Goal: Information Seeking & Learning: Learn about a topic

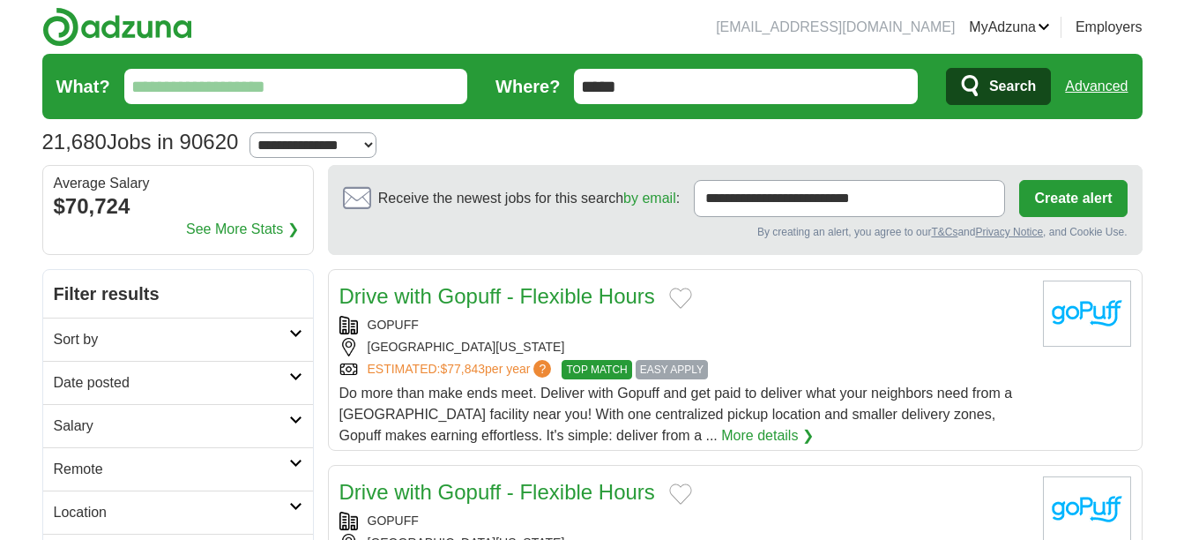
click at [287, 100] on input "What?" at bounding box center [296, 86] width 344 height 35
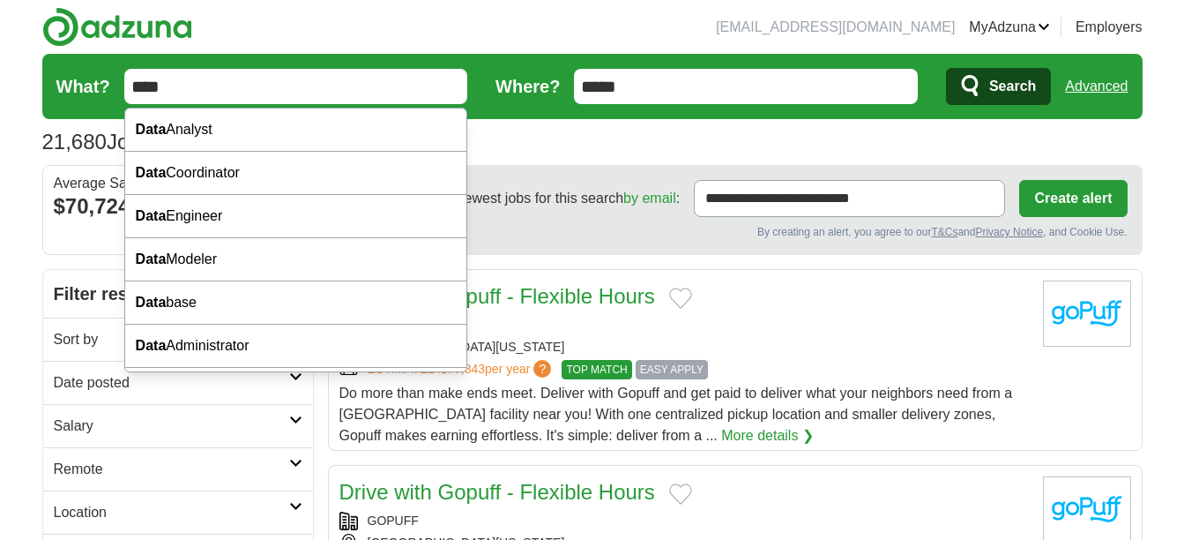
type input "****"
click at [946, 68] on button "Search" at bounding box center [998, 86] width 105 height 37
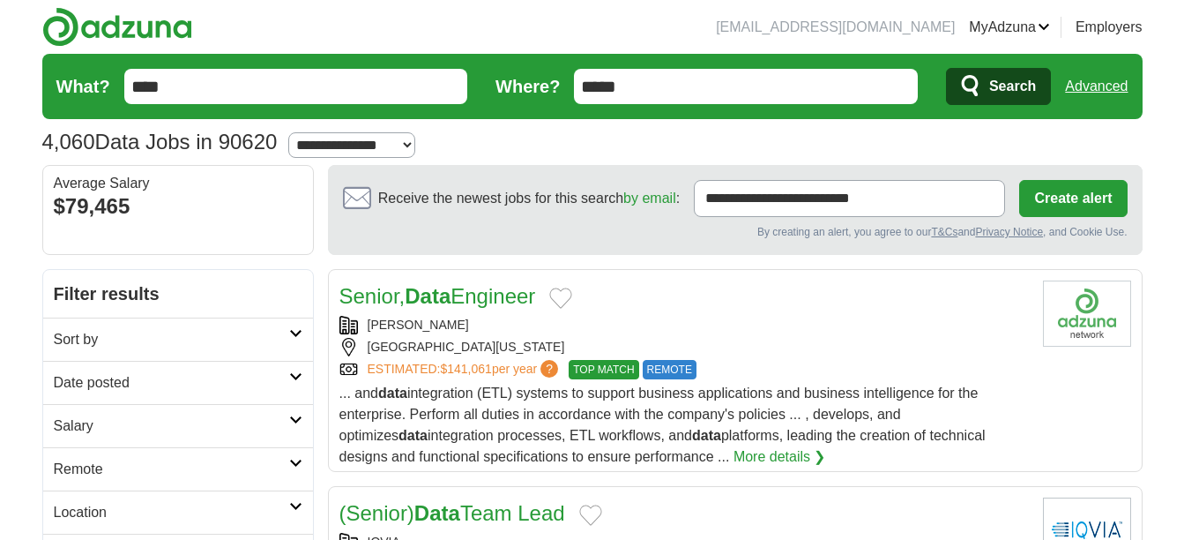
click at [363, 78] on input "****" at bounding box center [296, 86] width 344 height 35
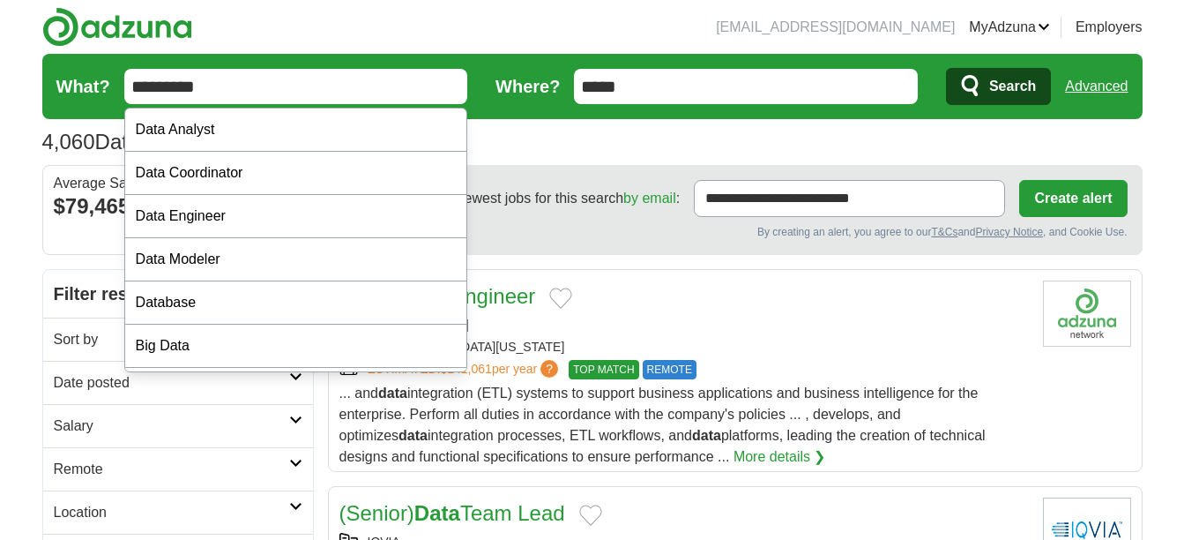
type input "*********"
click at [946, 68] on button "Search" at bounding box center [998, 86] width 105 height 37
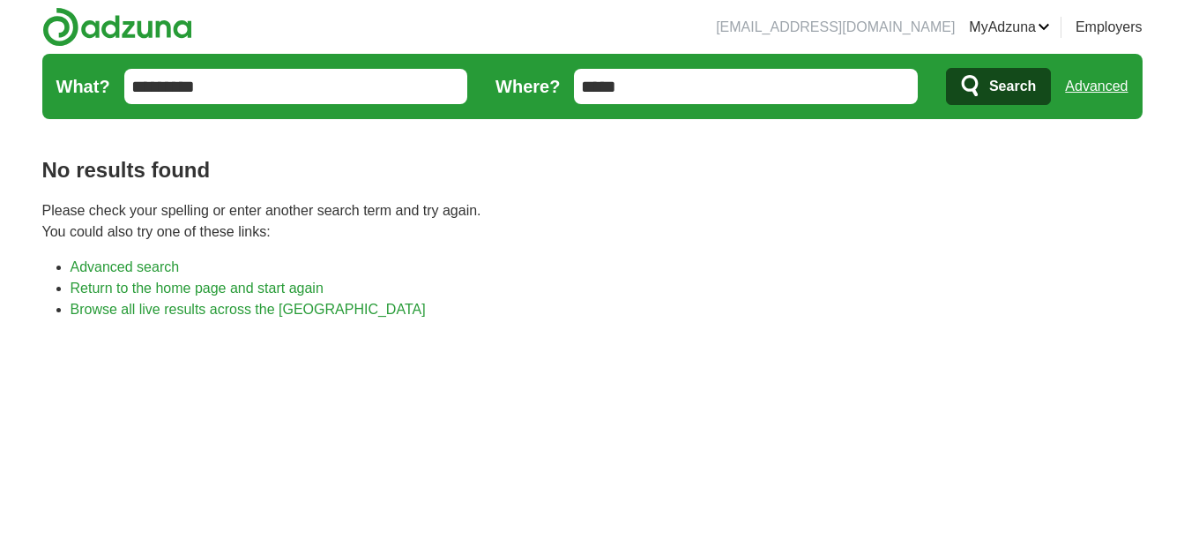
click at [440, 90] on input "*********" at bounding box center [296, 86] width 344 height 35
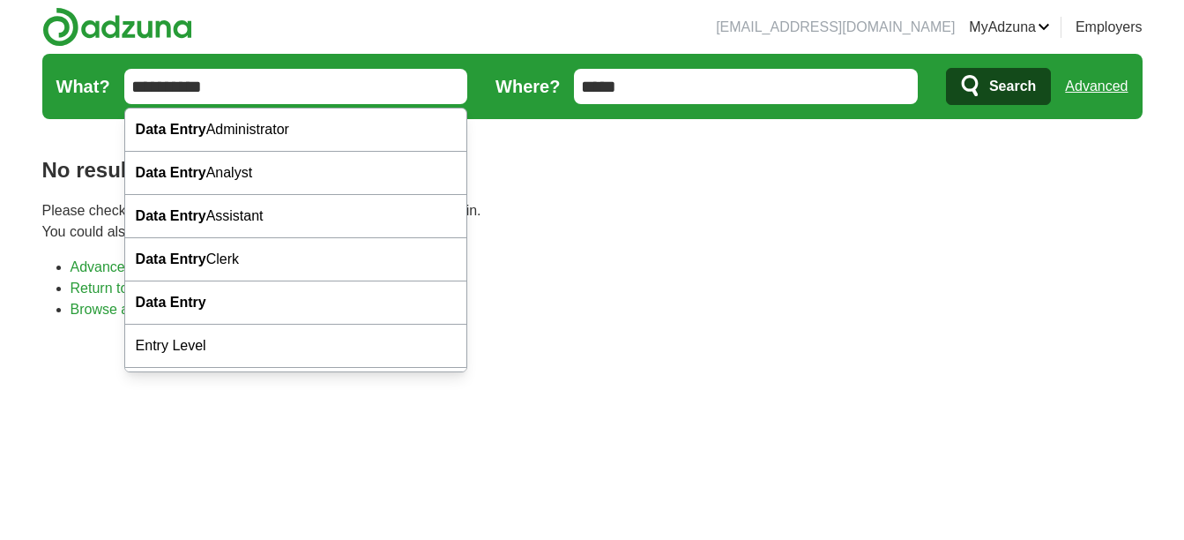
type input "**********"
click at [946, 68] on button "Search" at bounding box center [998, 86] width 105 height 37
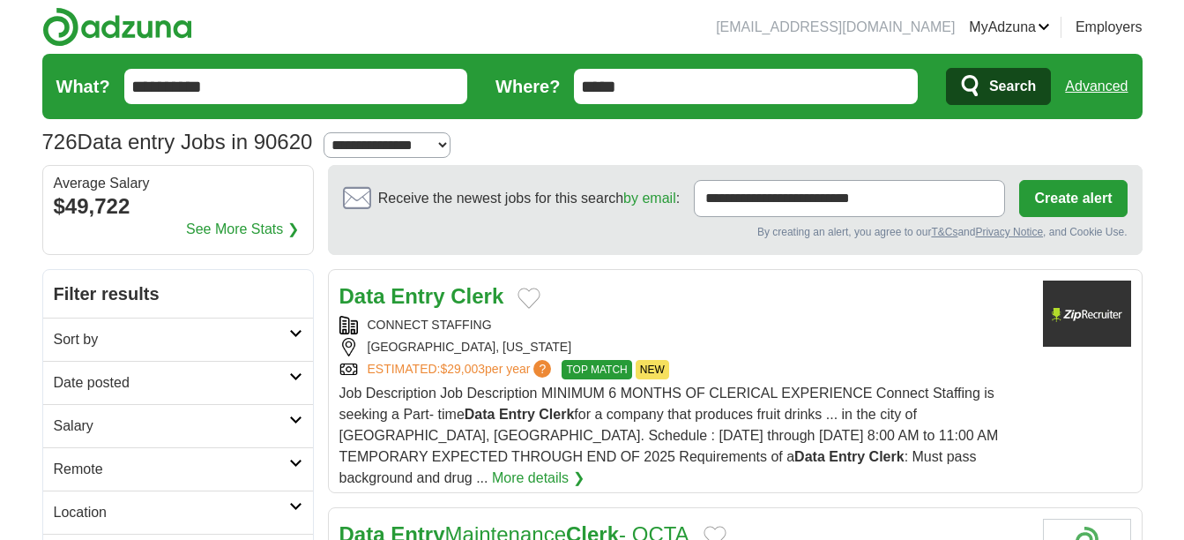
scroll to position [78, 0]
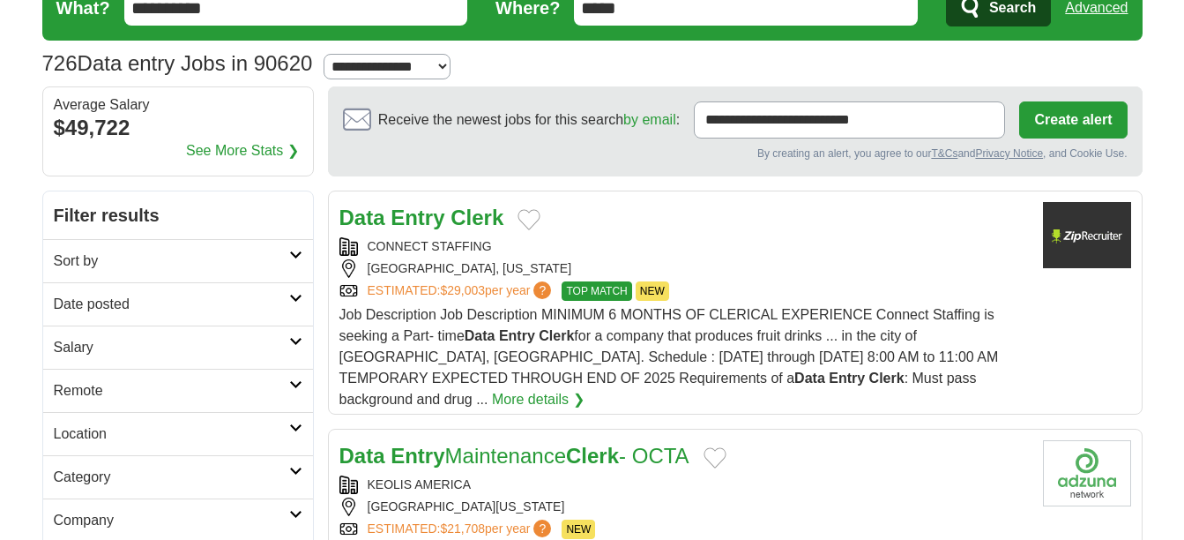
click at [584, 389] on link "More details ❯" at bounding box center [538, 399] width 93 height 21
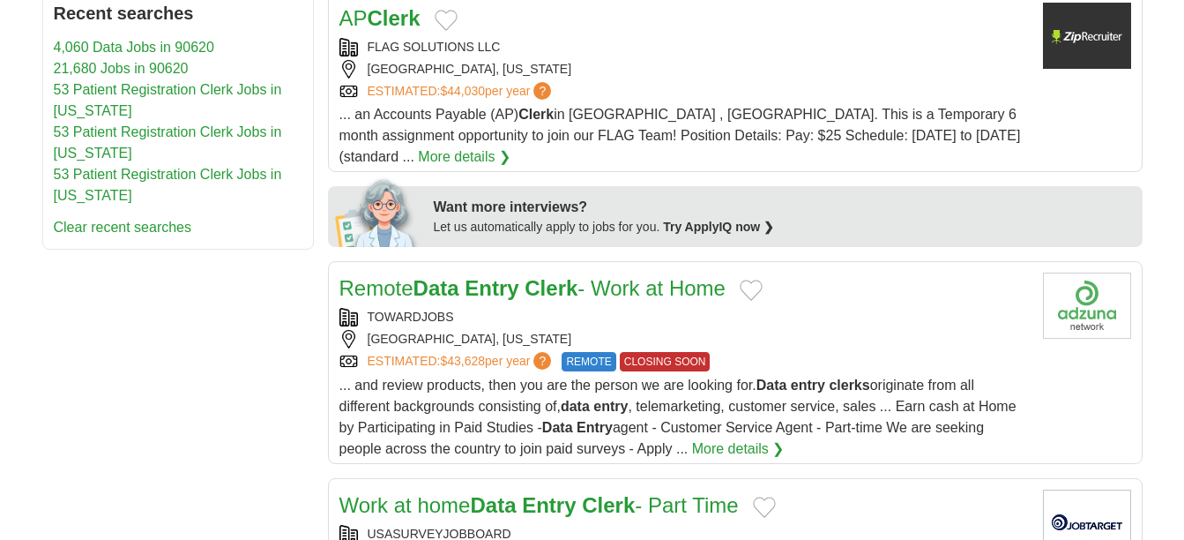
scroll to position [800, 0]
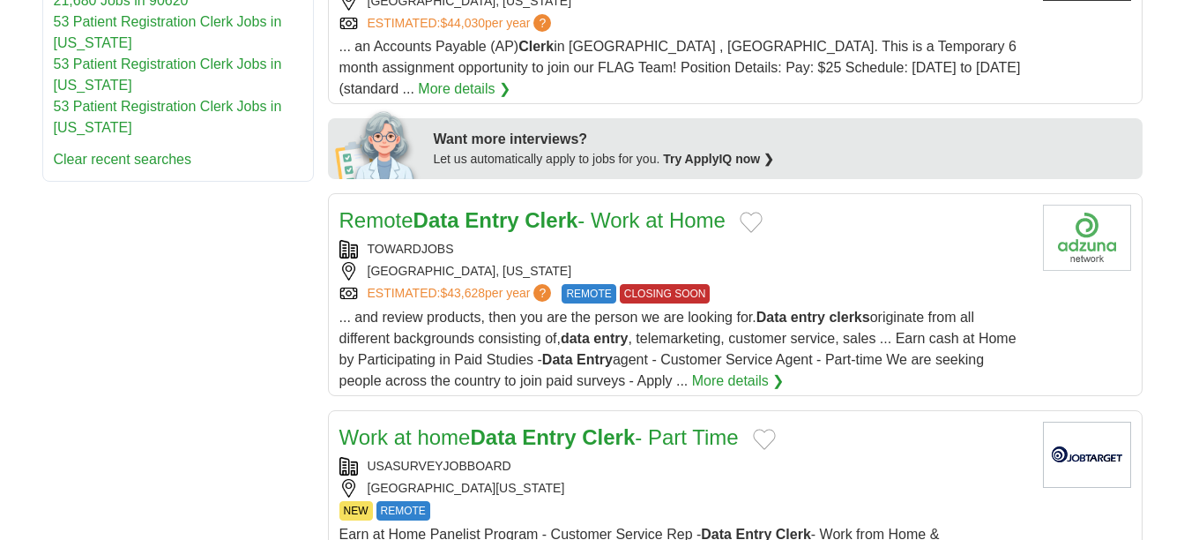
click at [692, 370] on link "More details ❯" at bounding box center [738, 380] width 93 height 21
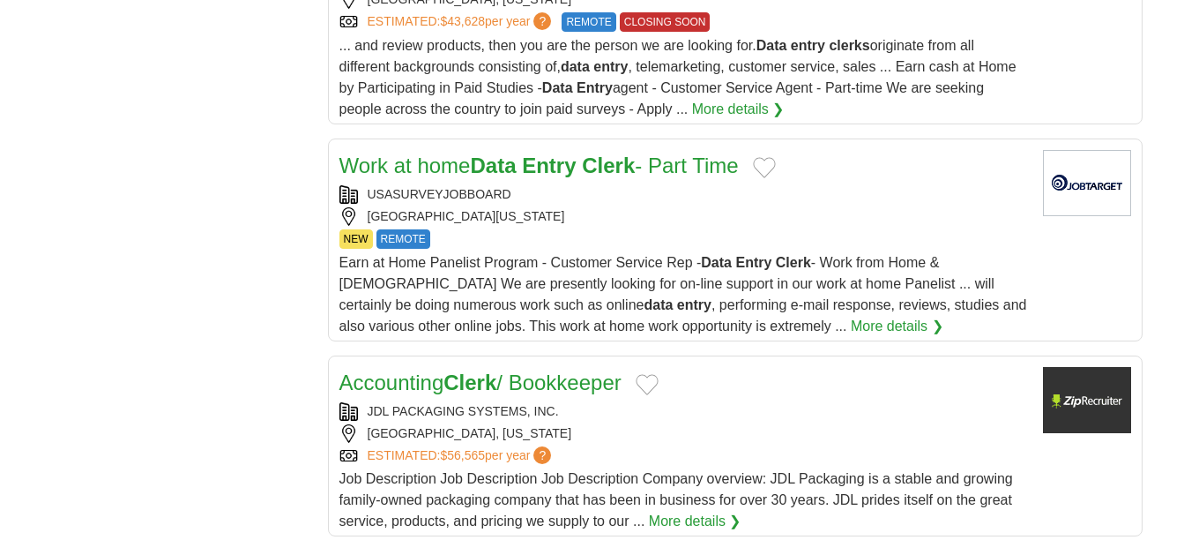
scroll to position [1052, 0]
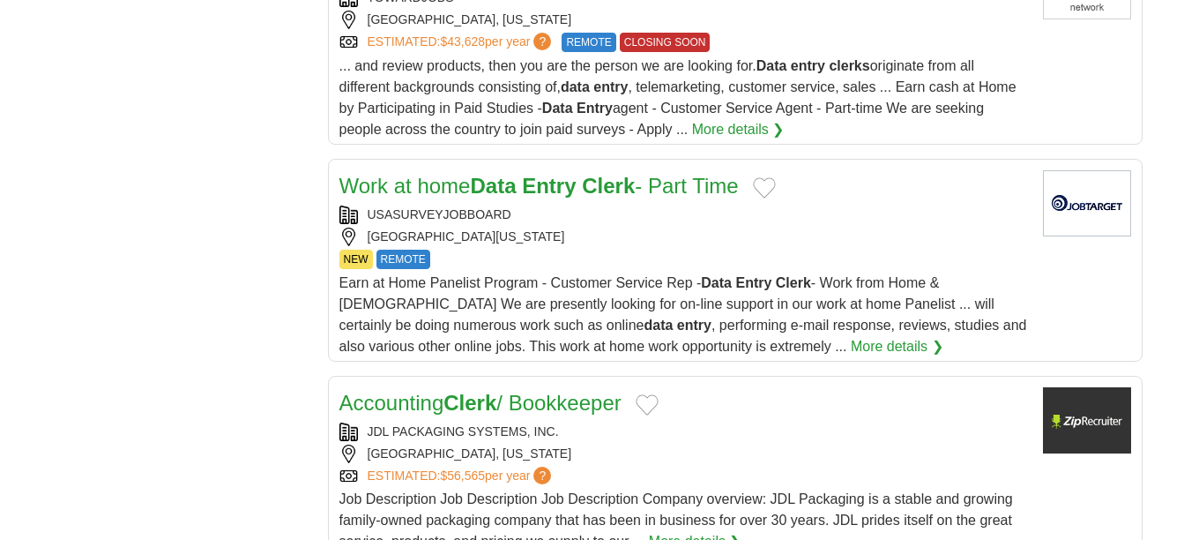
click at [831, 205] on div "USASURVEYJOBBOARD" at bounding box center [683, 214] width 689 height 19
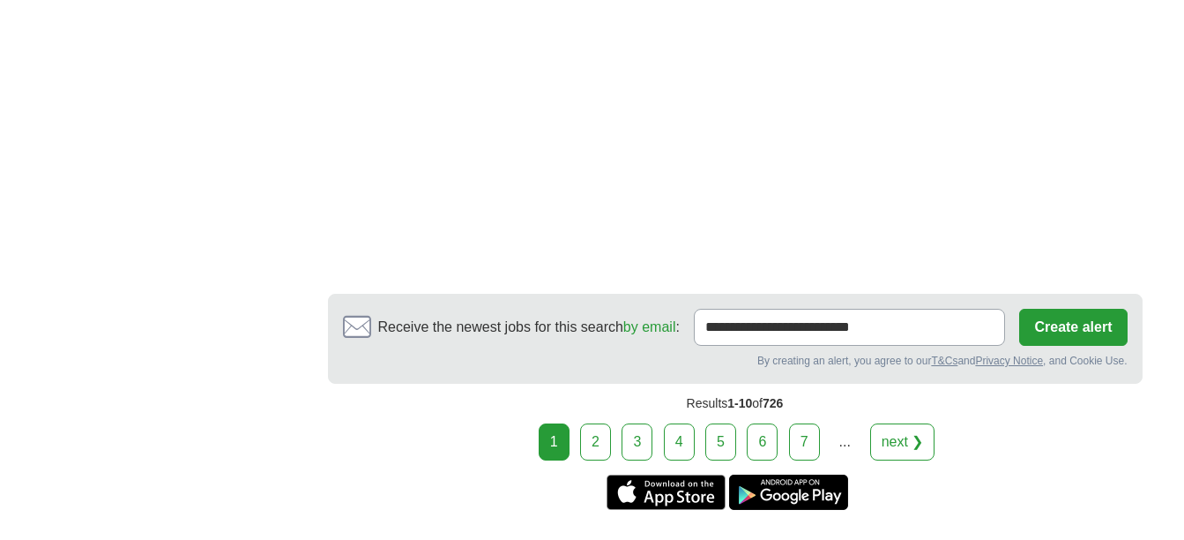
scroll to position [3257, 0]
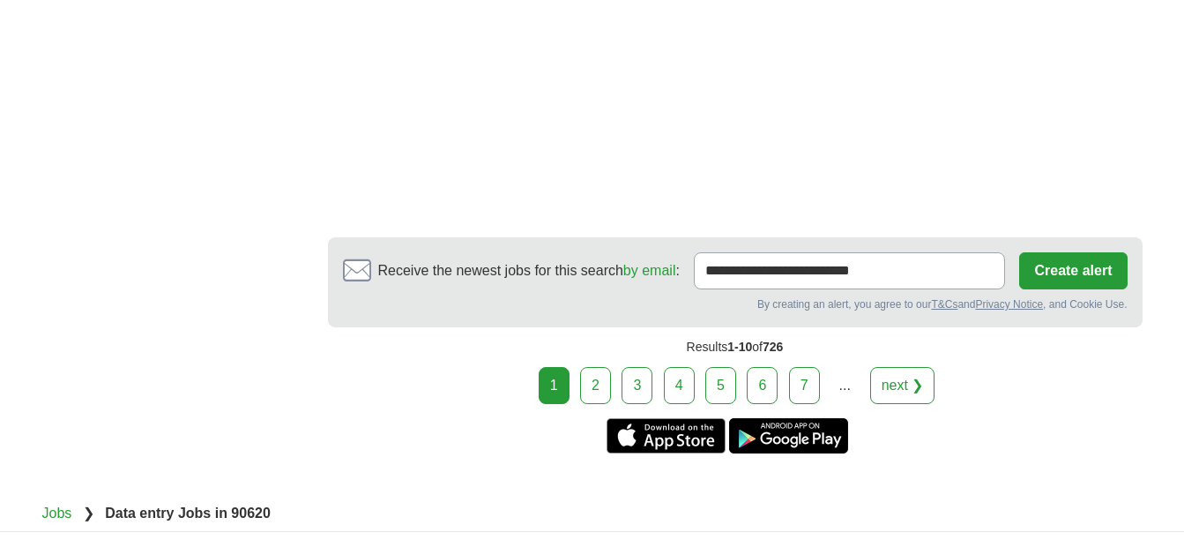
click at [589, 367] on link "2" at bounding box center [595, 385] width 31 height 37
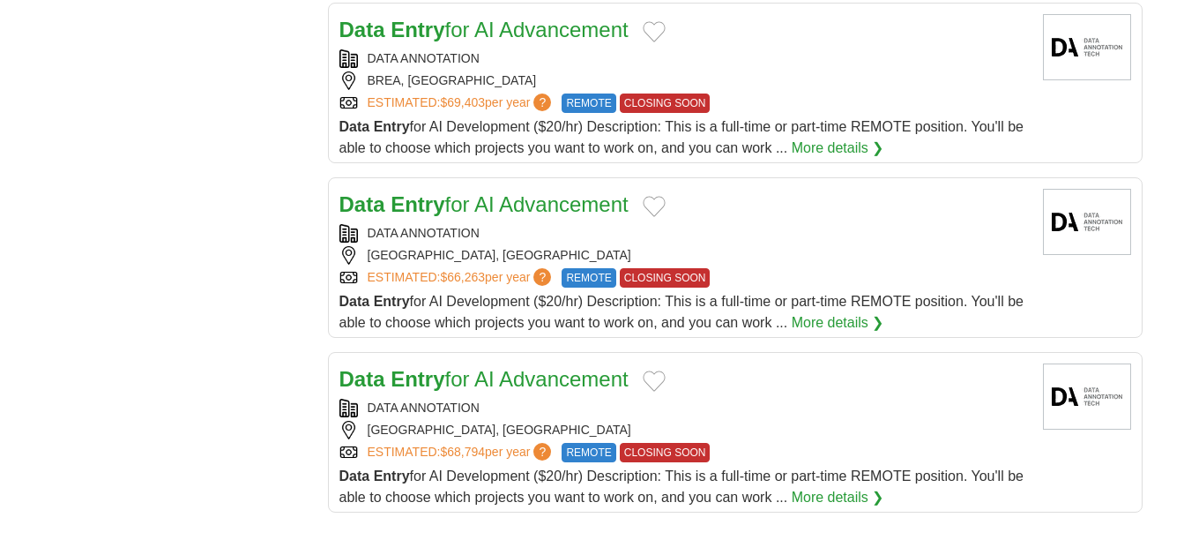
scroll to position [1689, 0]
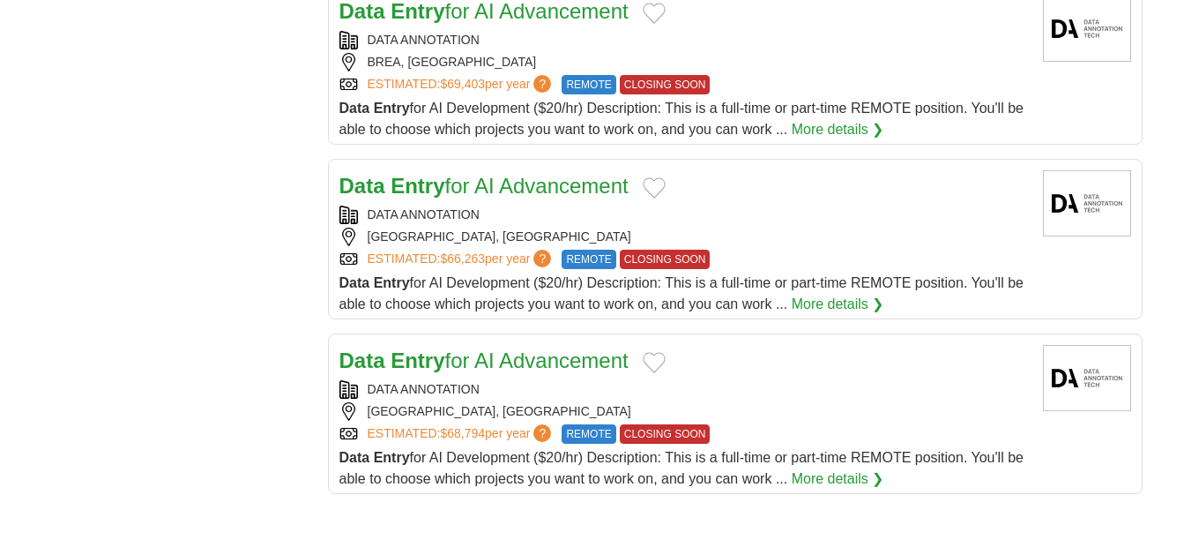
drag, startPoint x: 674, startPoint y: 190, endPoint x: 134, endPoint y: 226, distance: 540.7
click at [134, 226] on div "**********" at bounding box center [592, 94] width 1100 height 3028
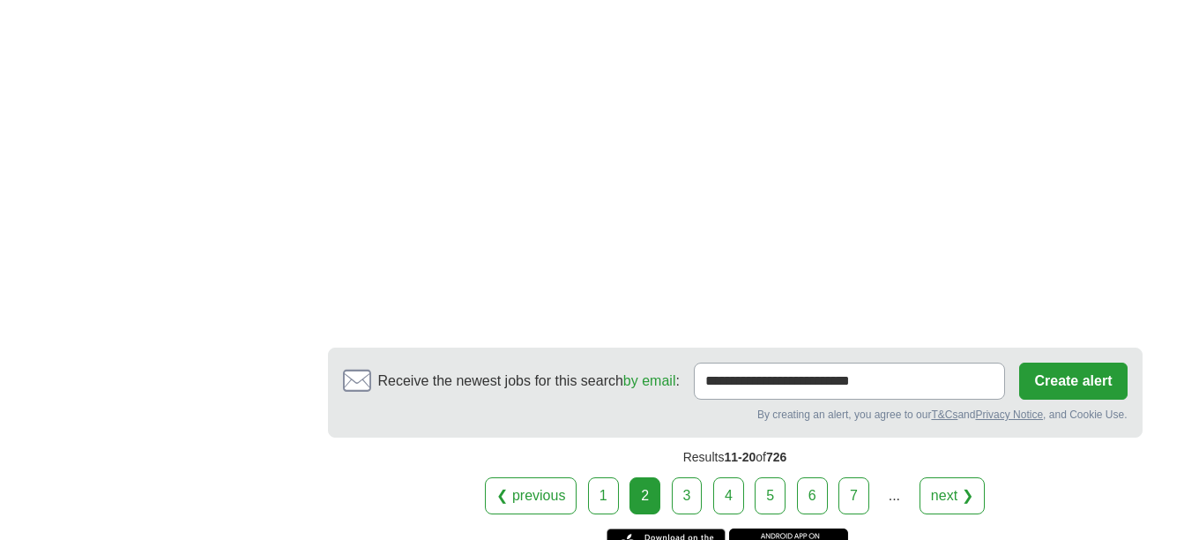
scroll to position [2810, 0]
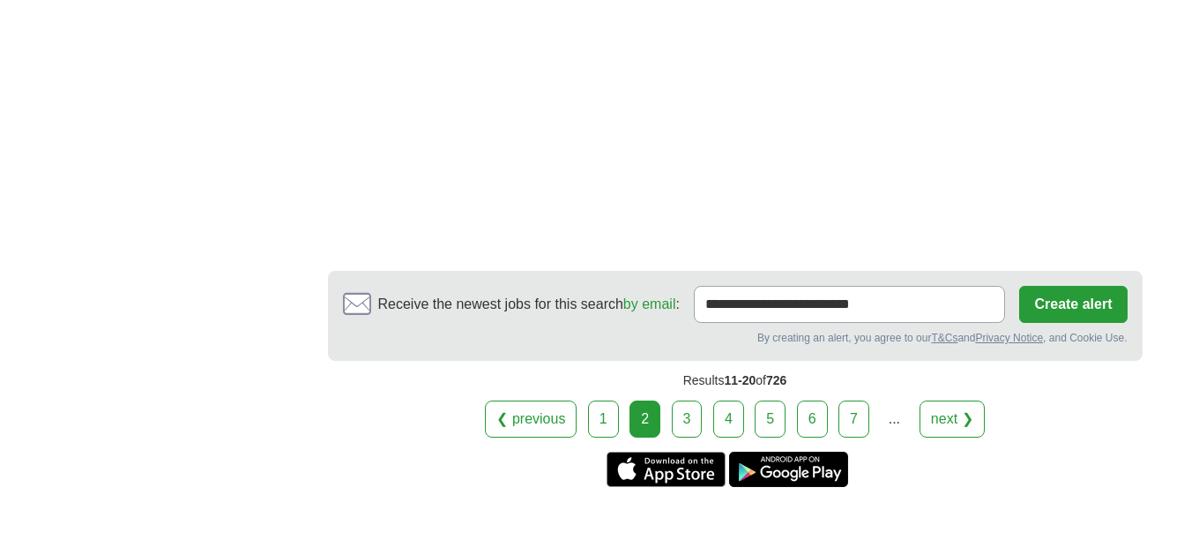
click at [675, 415] on link "3" at bounding box center [687, 418] width 31 height 37
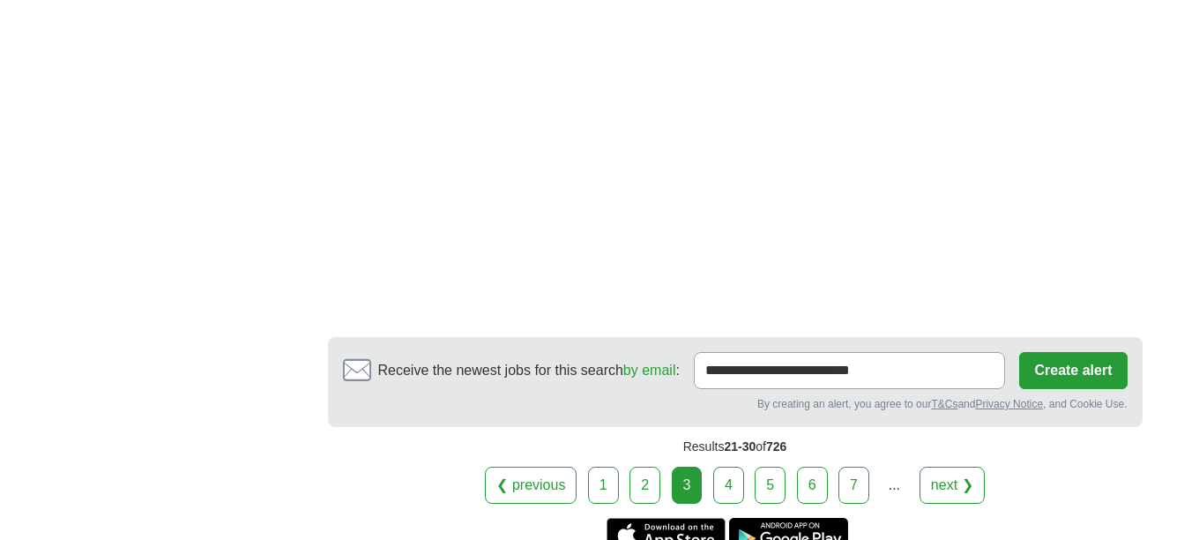
scroll to position [3070, 0]
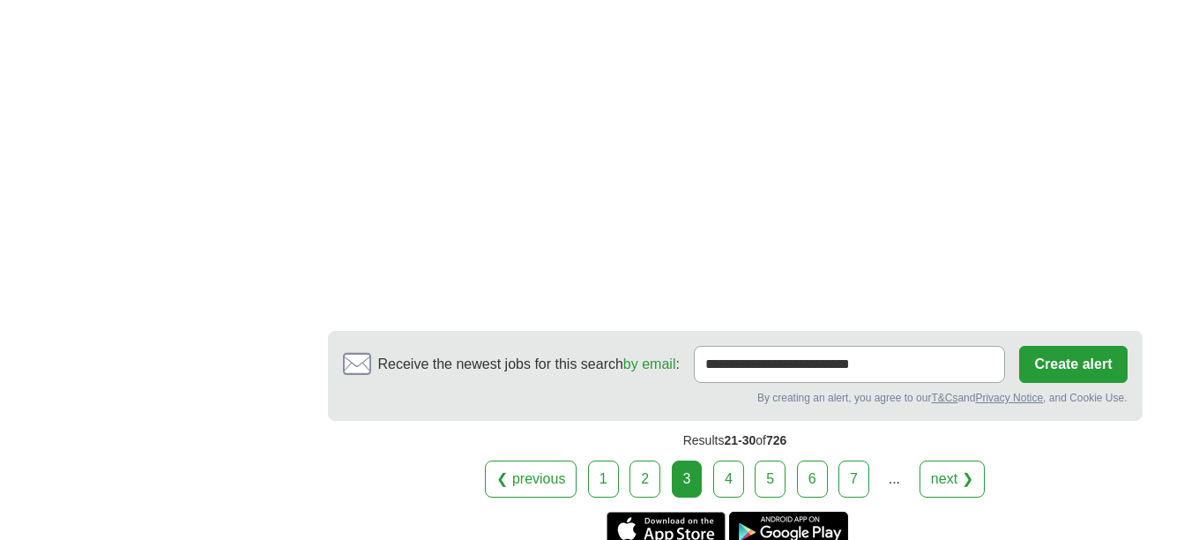
click at [730, 472] on link "4" at bounding box center [728, 478] width 31 height 37
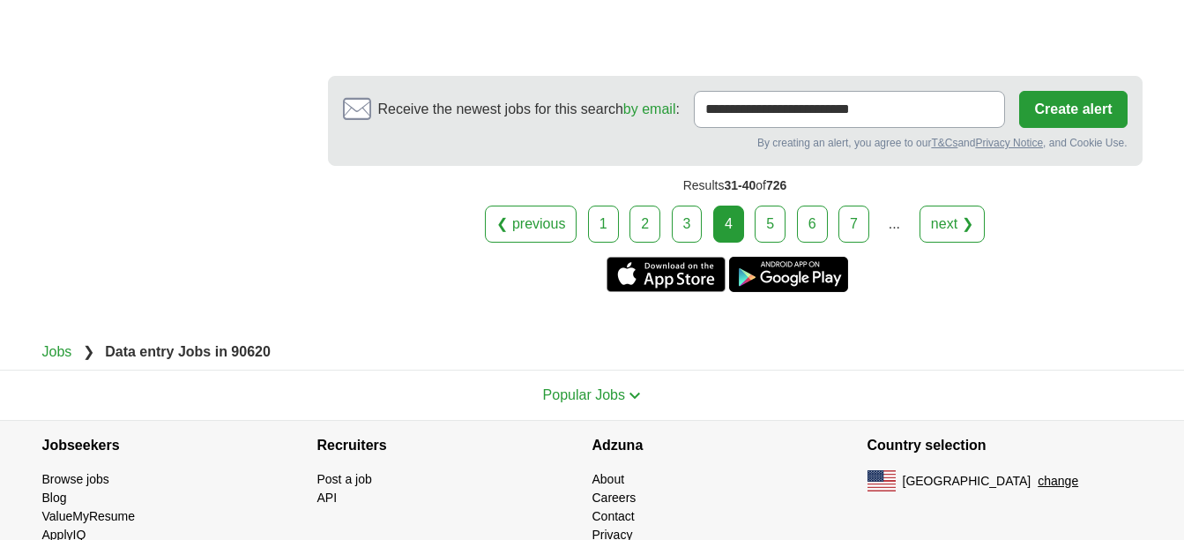
scroll to position [3396, 0]
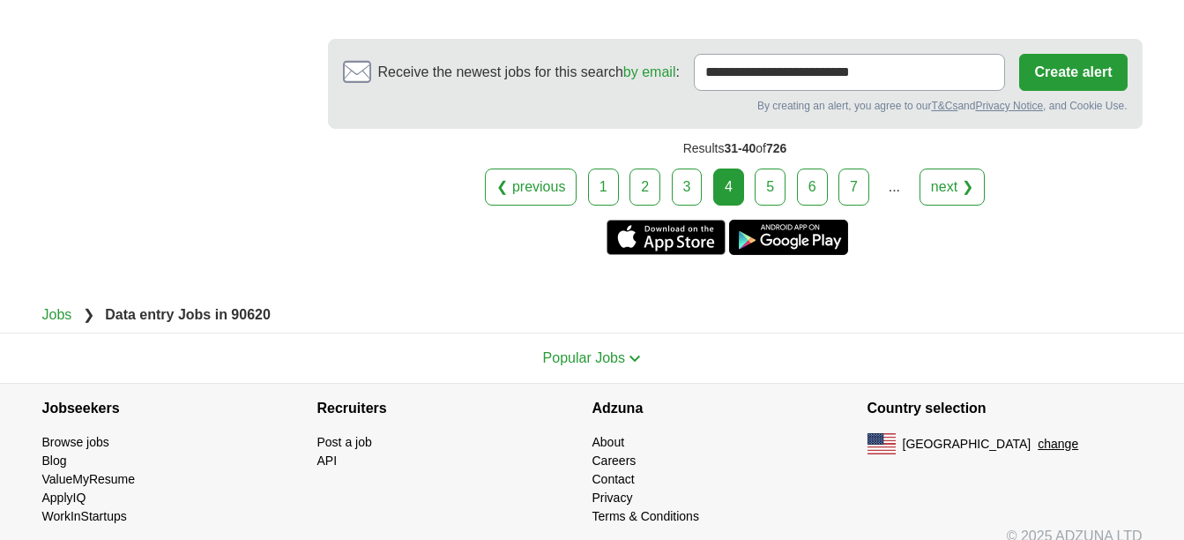
click at [761, 168] on link "5" at bounding box center [770, 186] width 31 height 37
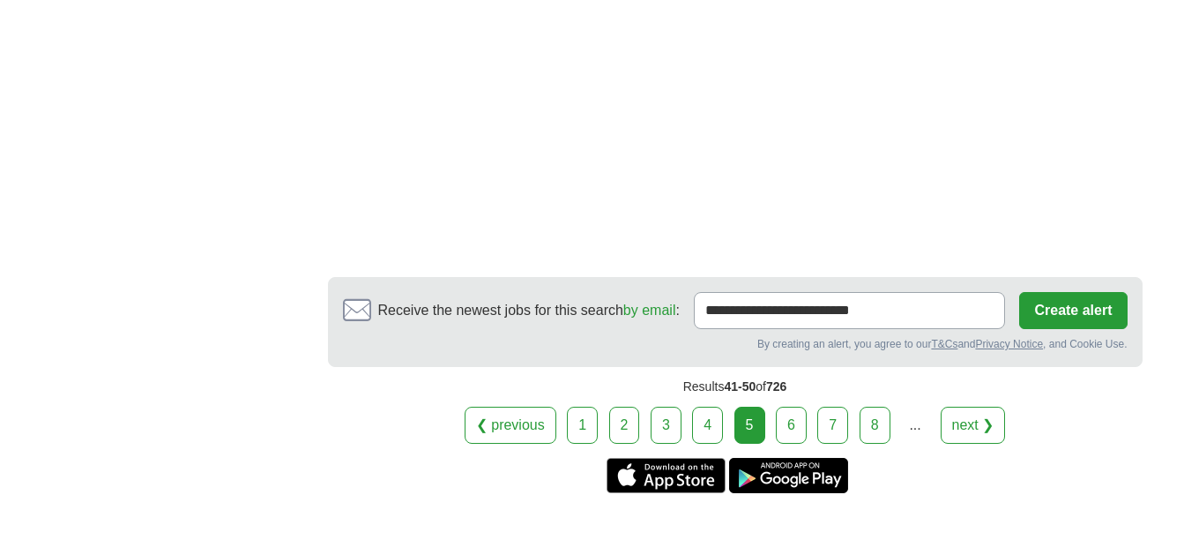
scroll to position [3353, 0]
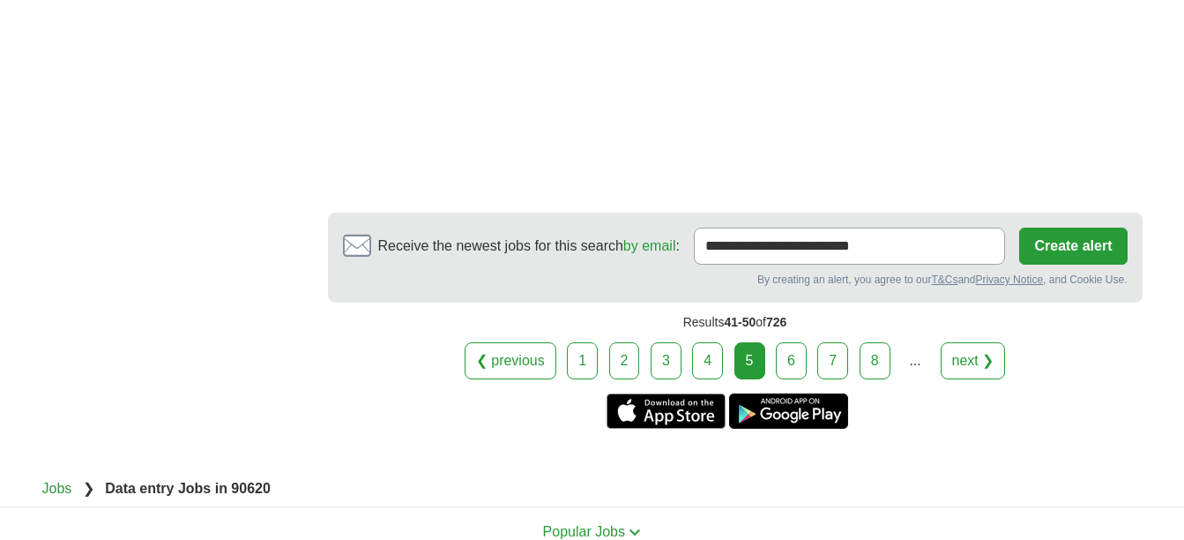
click at [786, 342] on link "6" at bounding box center [791, 360] width 31 height 37
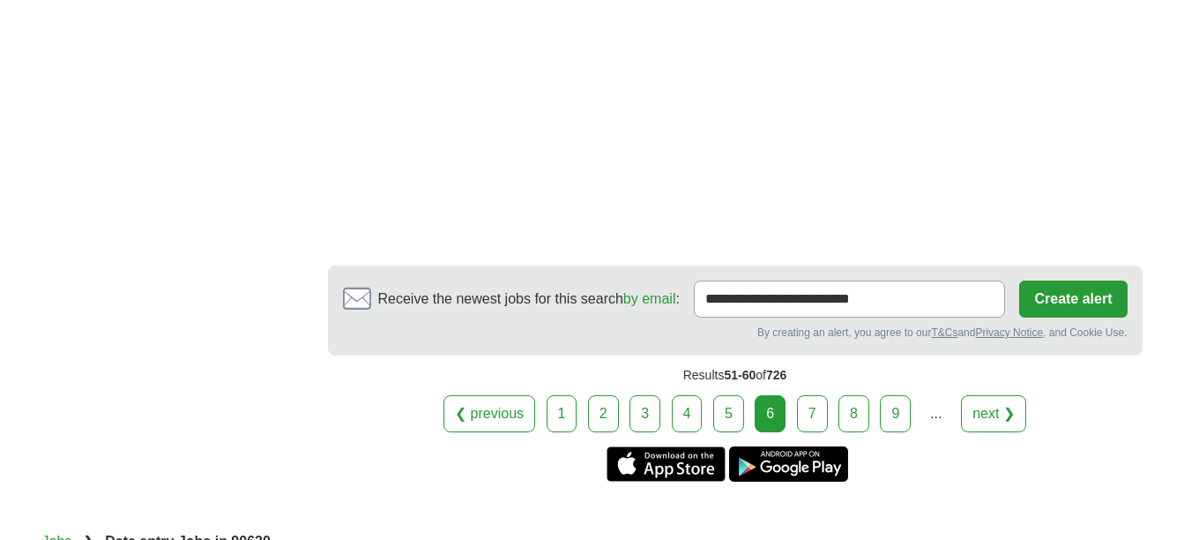
scroll to position [2453, 0]
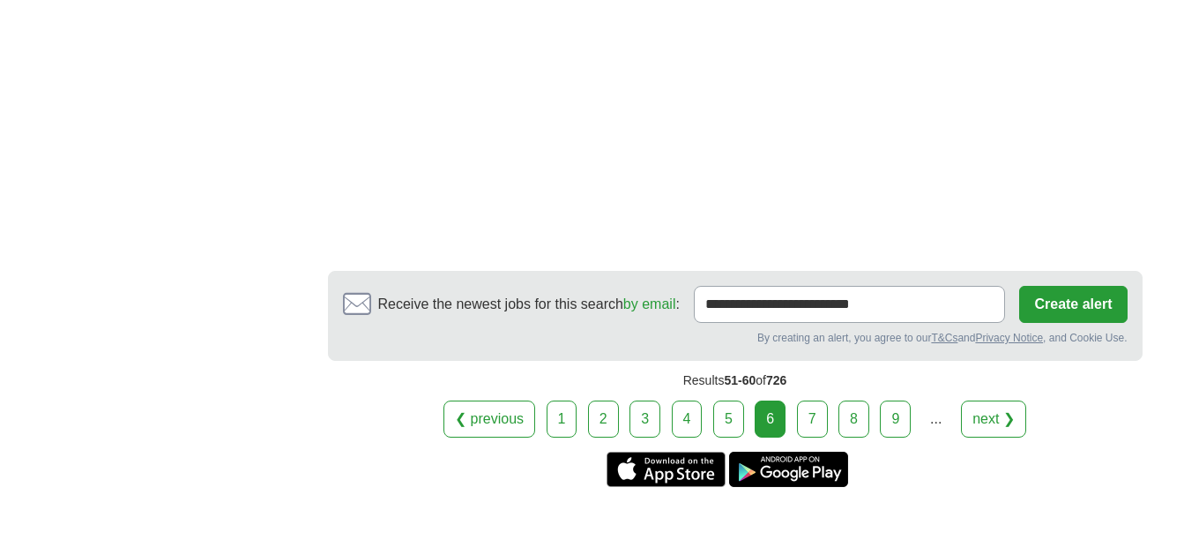
click at [819, 414] on link "7" at bounding box center [812, 418] width 31 height 37
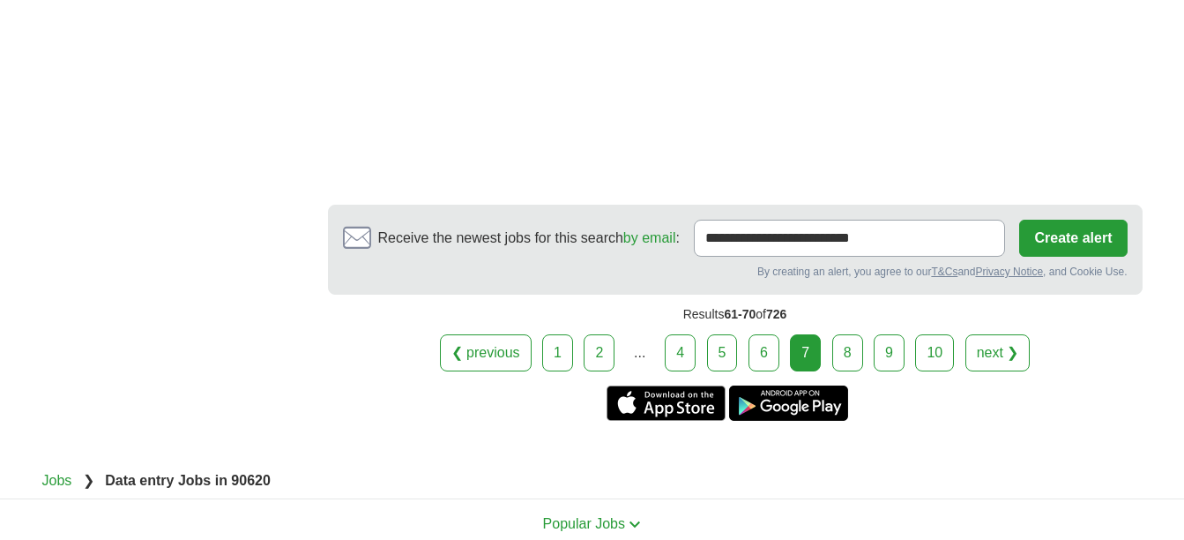
scroll to position [2959, 0]
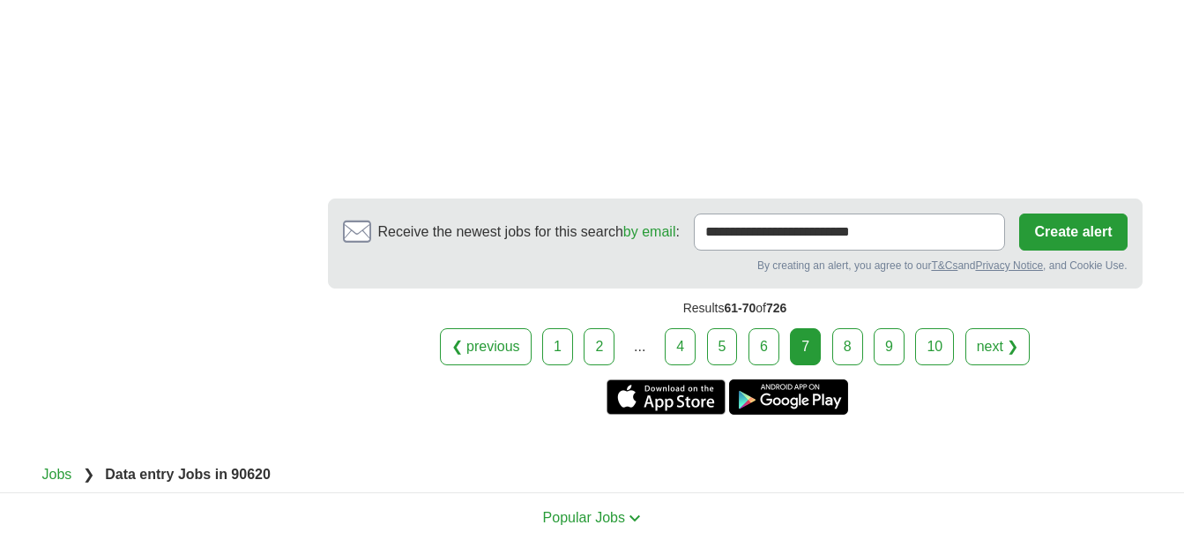
click at [839, 337] on link "8" at bounding box center [847, 346] width 31 height 37
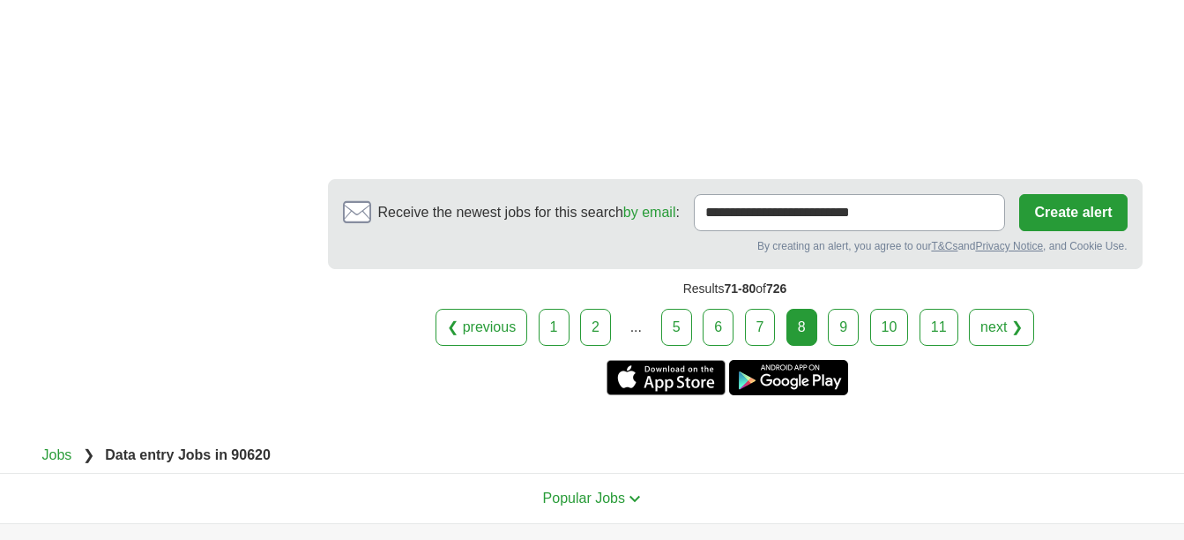
scroll to position [3469, 0]
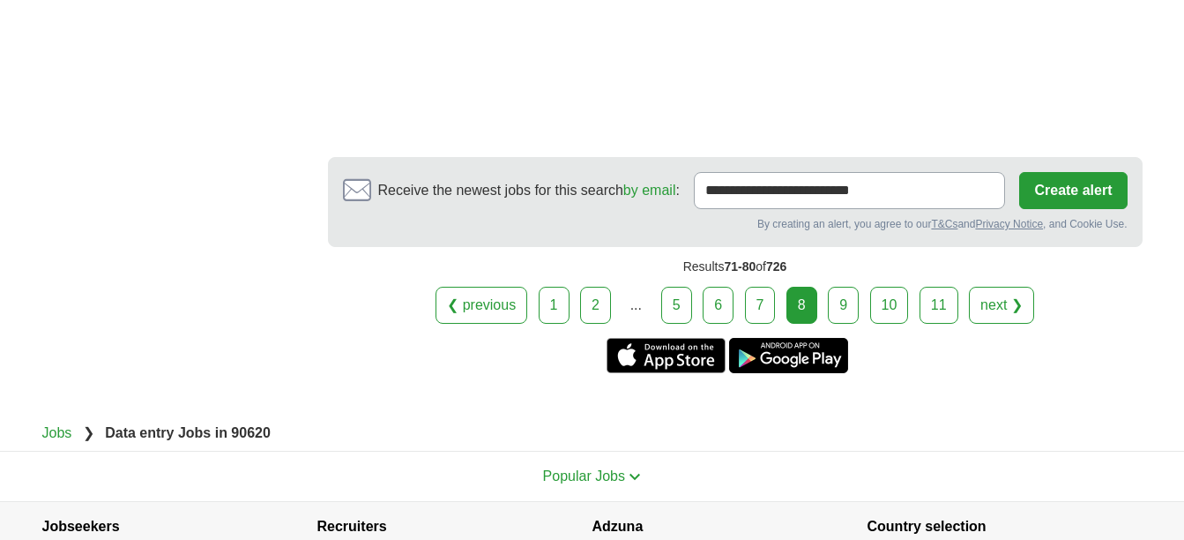
click at [837, 309] on link "9" at bounding box center [843, 305] width 31 height 37
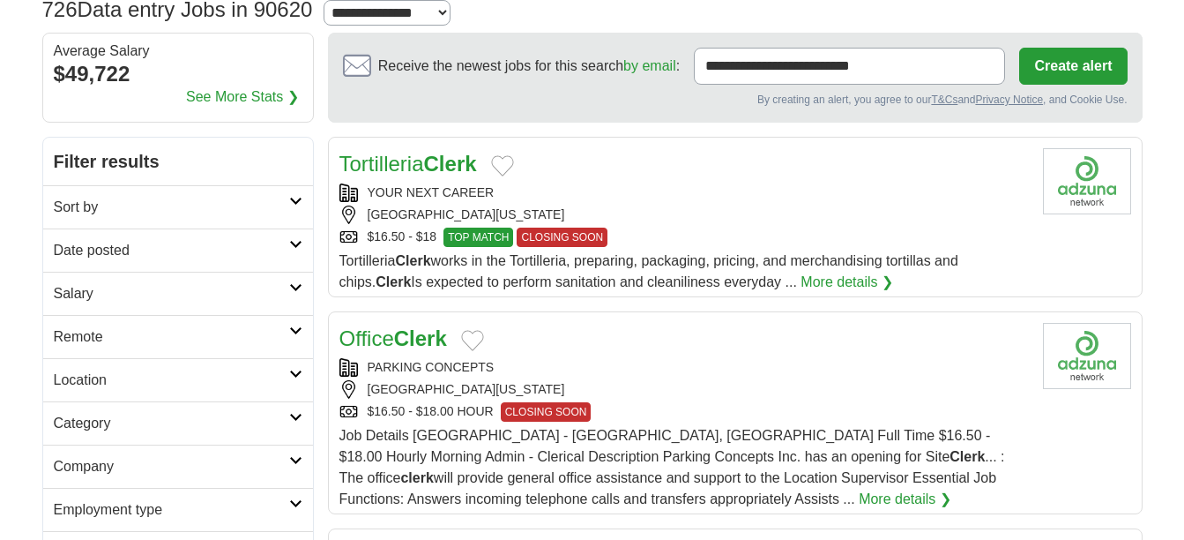
scroll to position [0, 0]
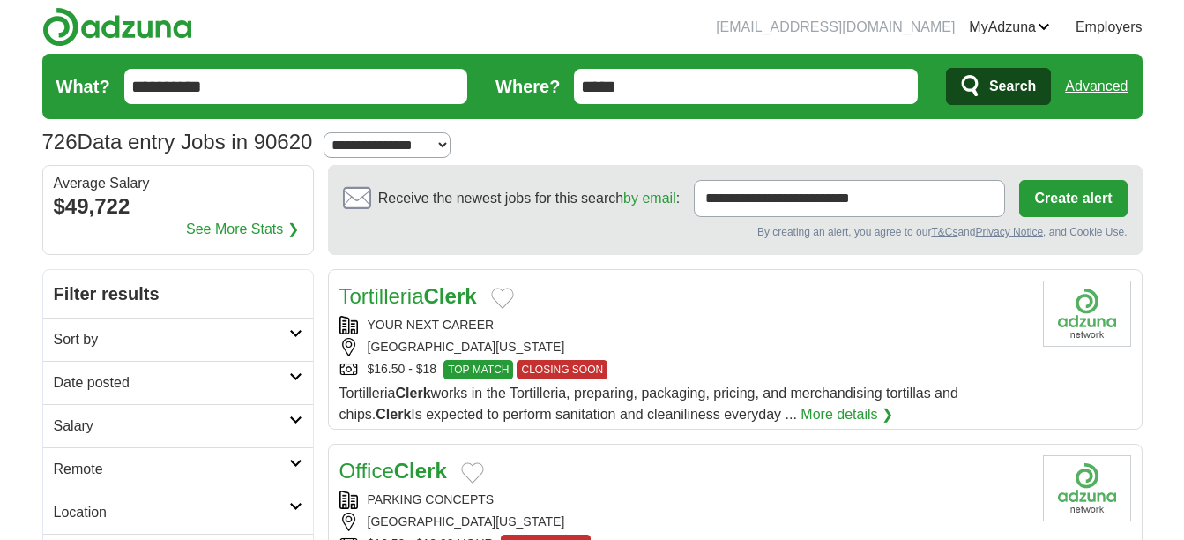
click at [728, 96] on input "*****" at bounding box center [746, 86] width 344 height 35
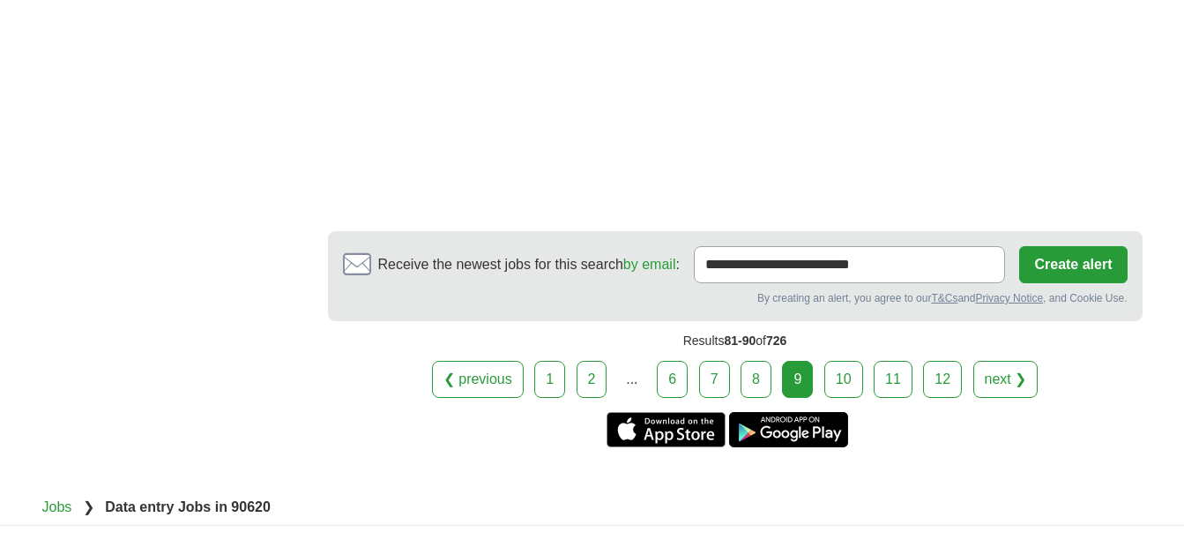
scroll to position [3519, 0]
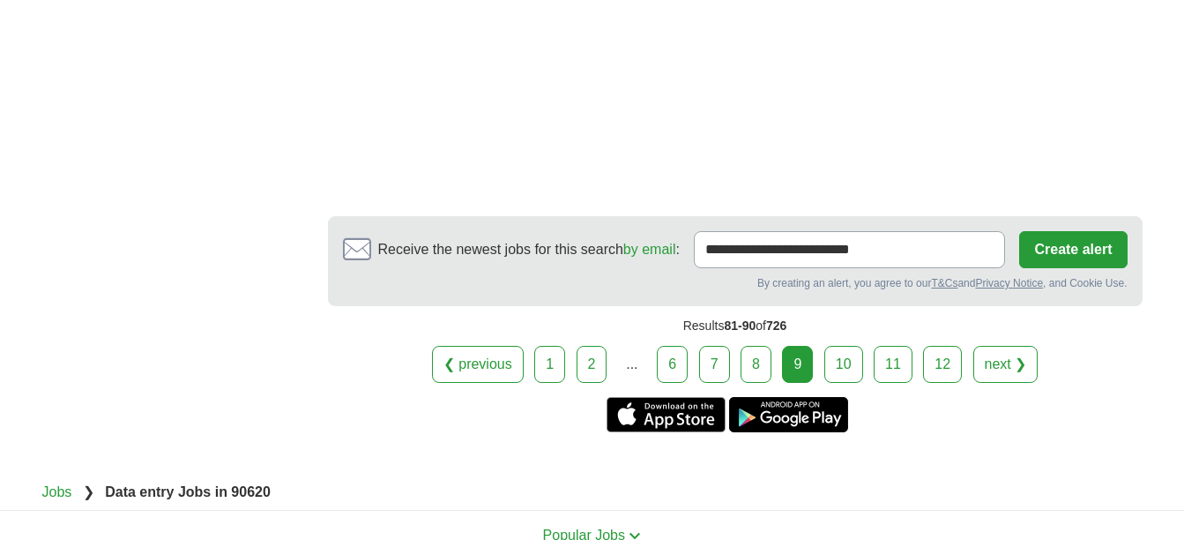
click at [851, 368] on link "10" at bounding box center [843, 364] width 39 height 37
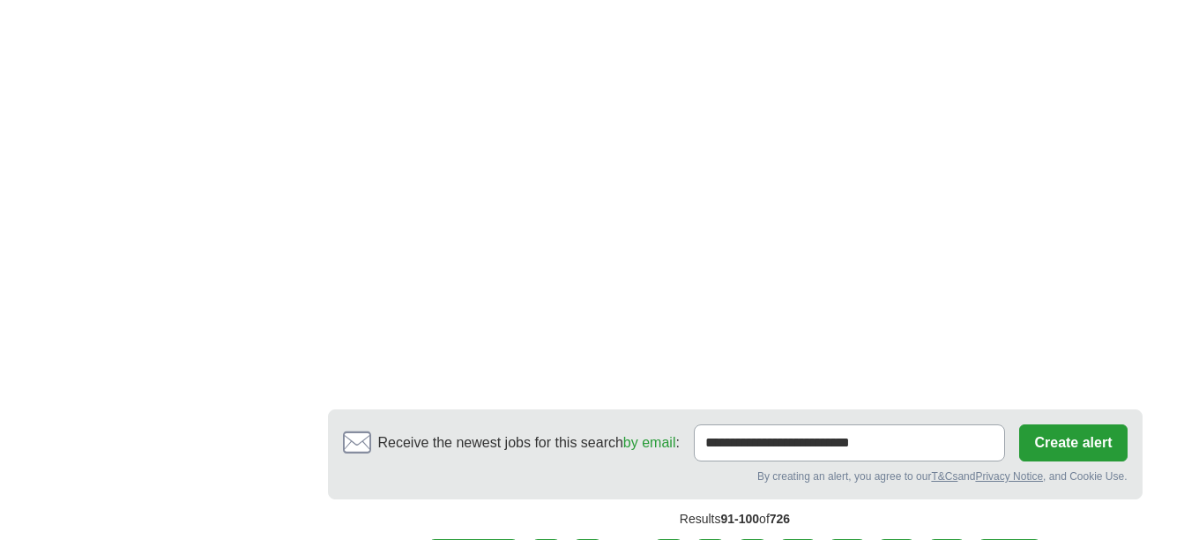
scroll to position [3317, 0]
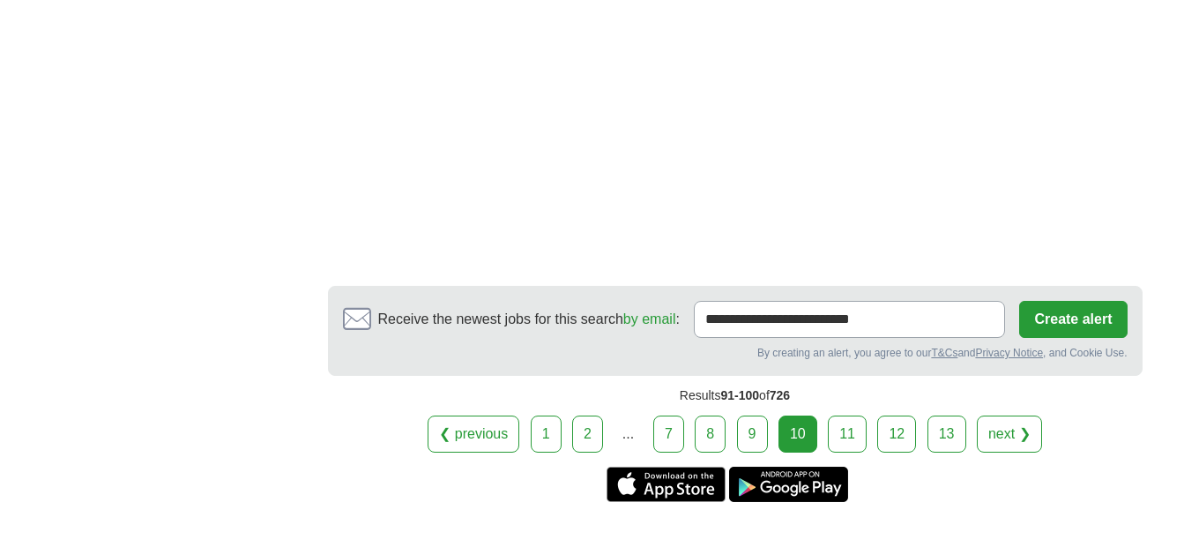
click at [846, 430] on link "11" at bounding box center [847, 433] width 39 height 37
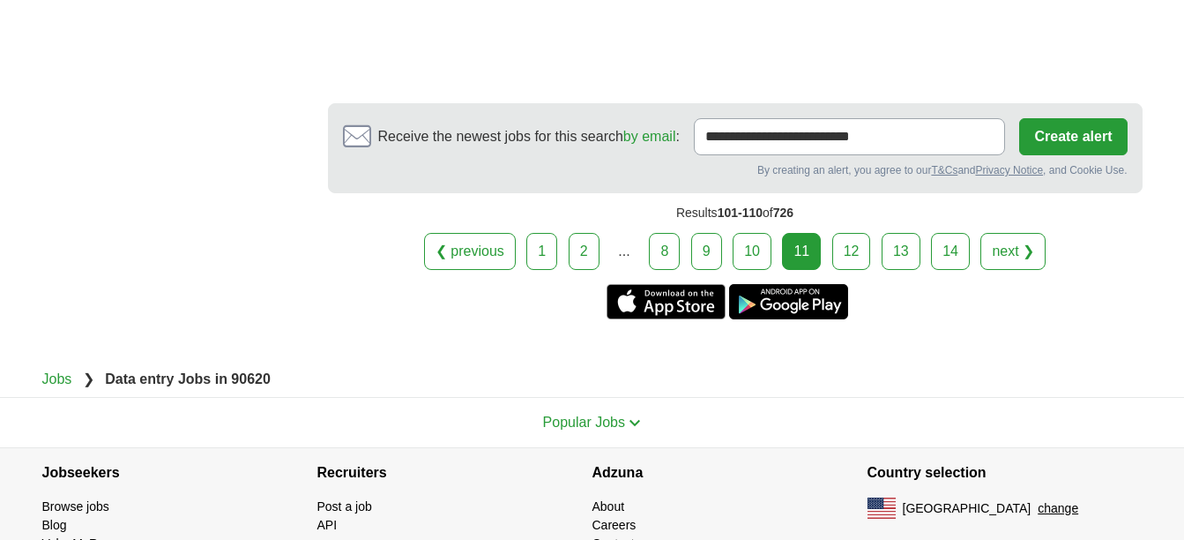
scroll to position [3412, 0]
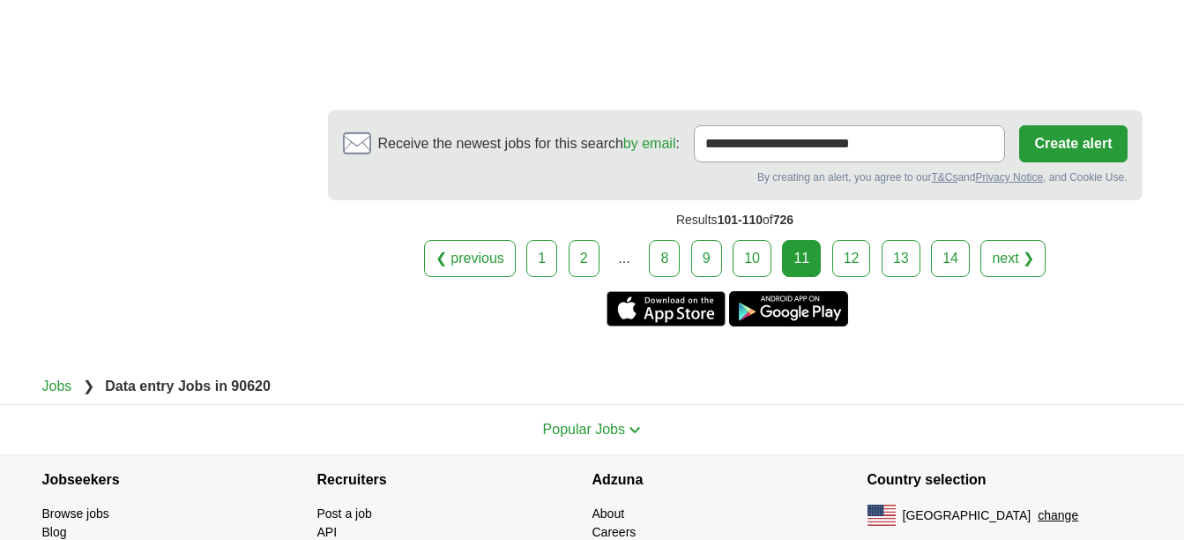
click at [860, 257] on link "12" at bounding box center [851, 258] width 39 height 37
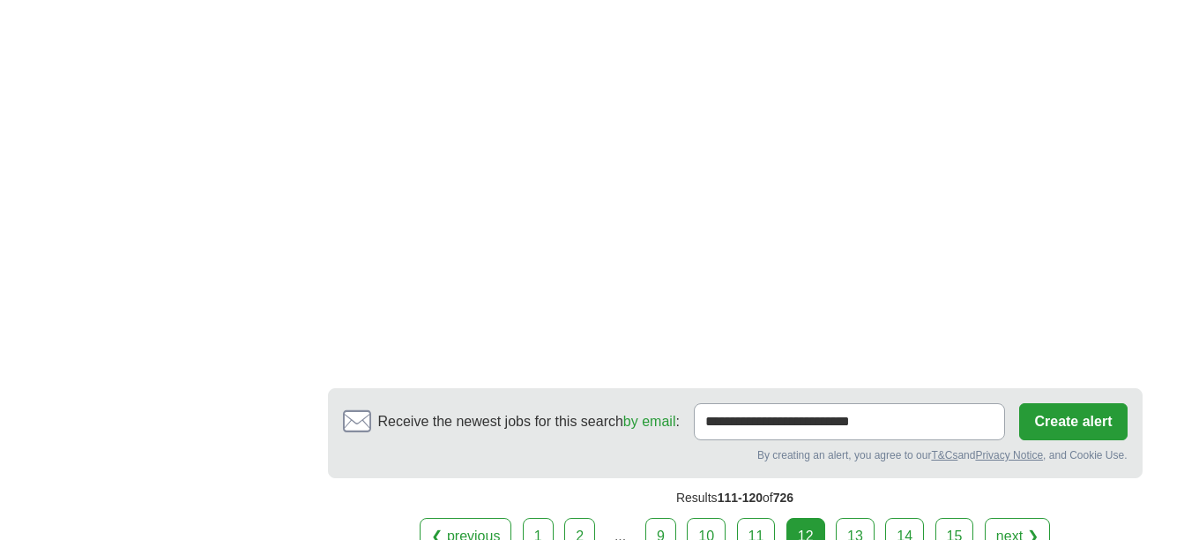
scroll to position [2371, 0]
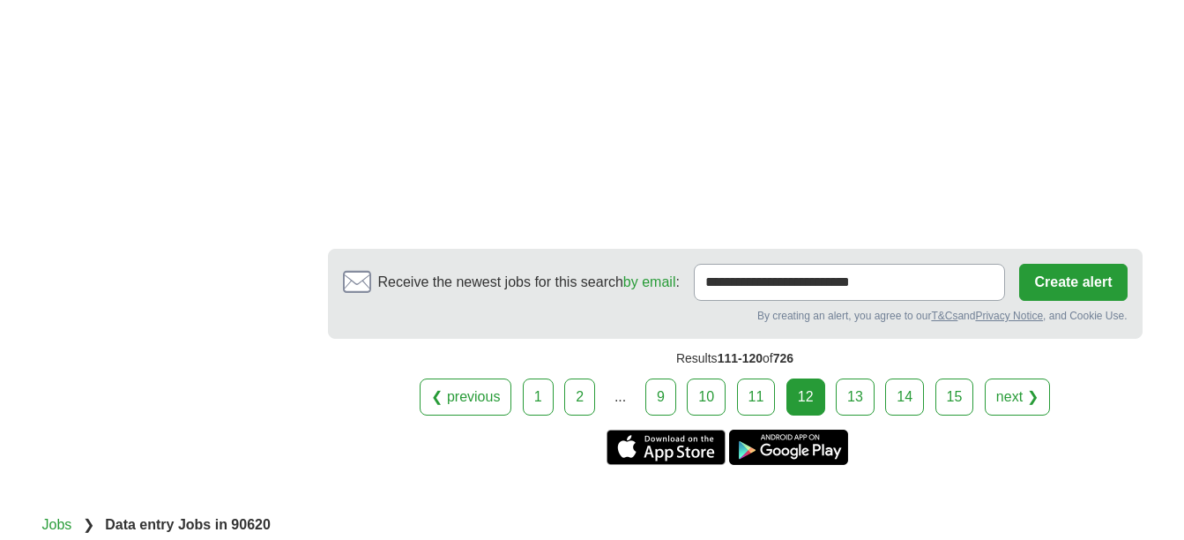
click at [855, 406] on link "13" at bounding box center [855, 396] width 39 height 37
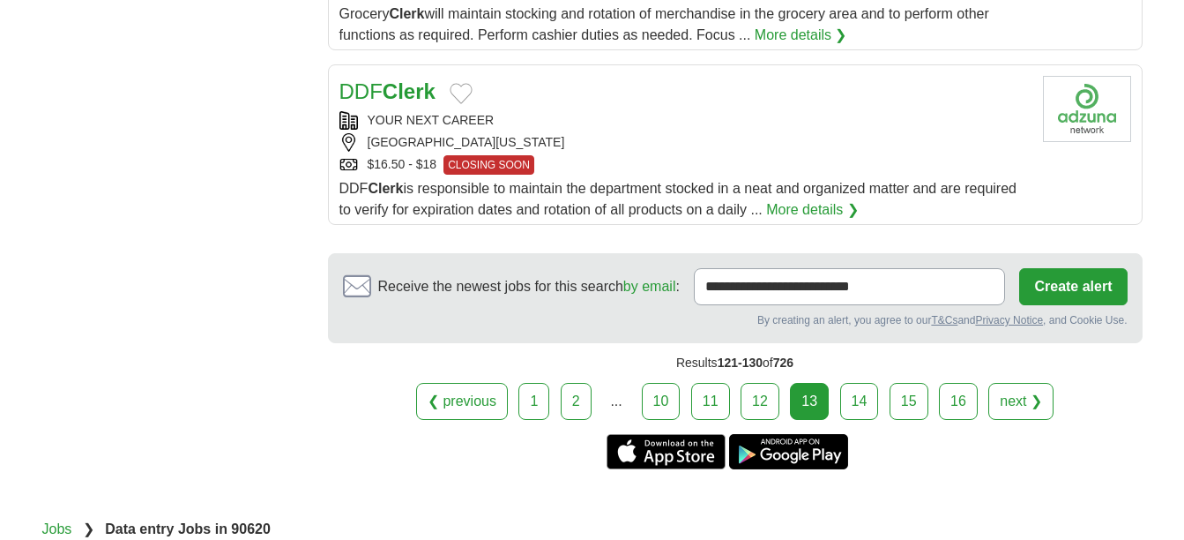
scroll to position [1966, 0]
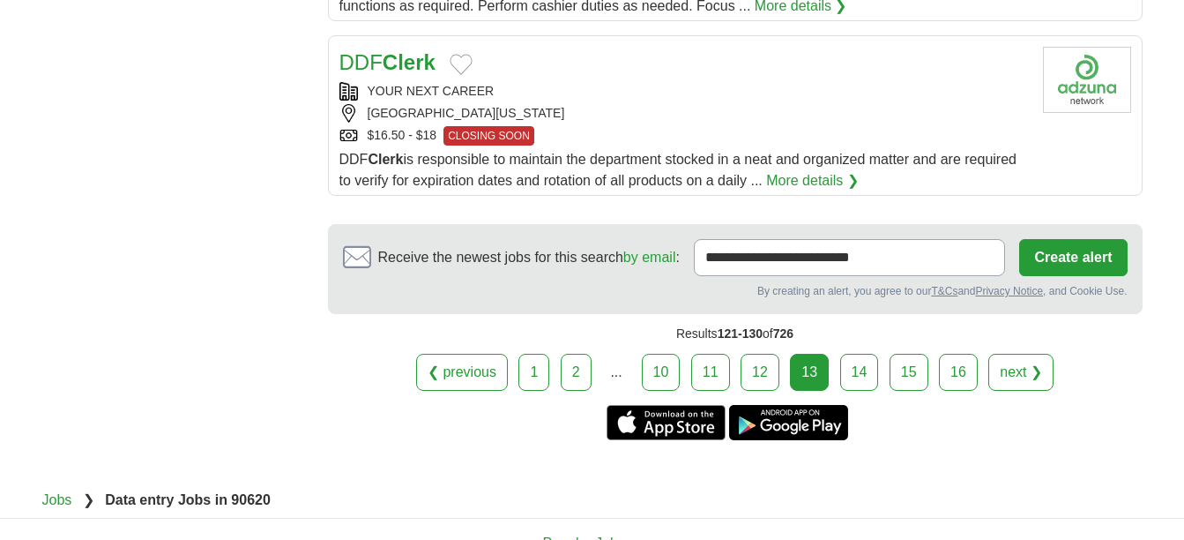
click at [872, 380] on link "14" at bounding box center [859, 372] width 39 height 37
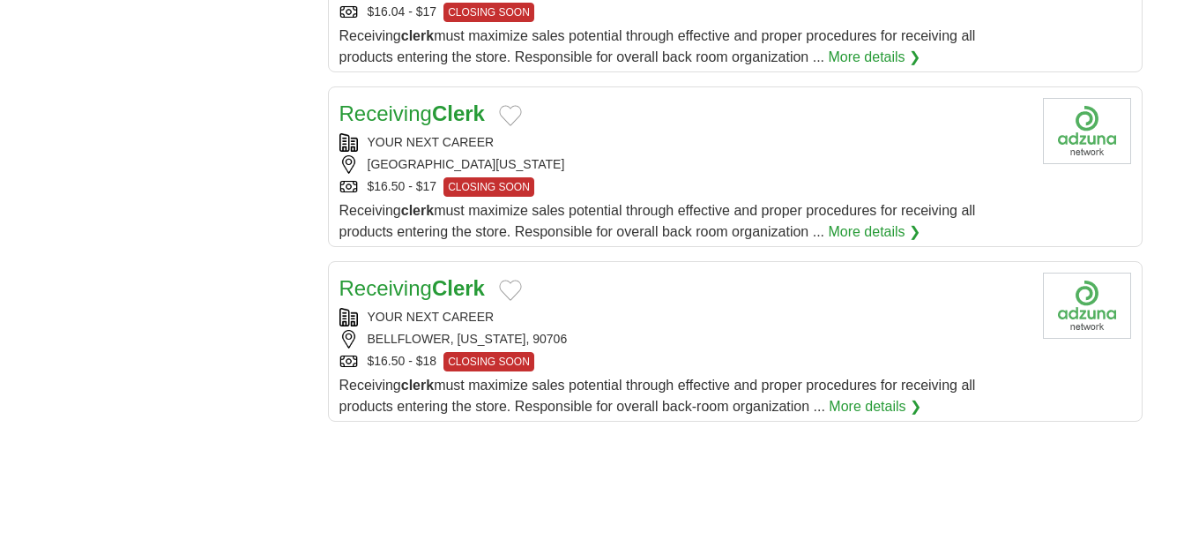
scroll to position [2253, 0]
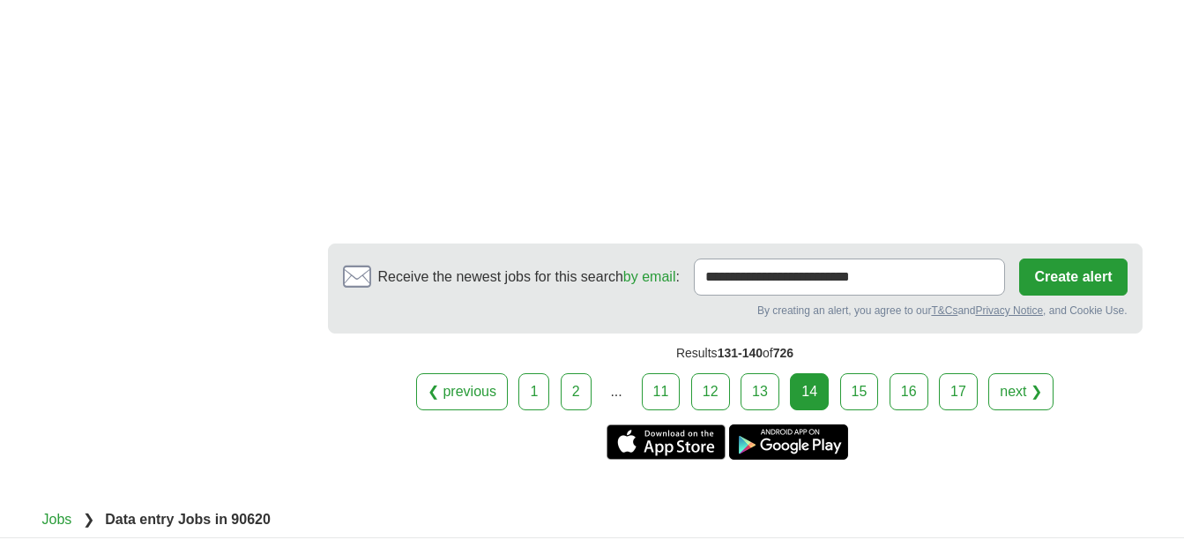
click at [853, 406] on link "15" at bounding box center [859, 391] width 39 height 37
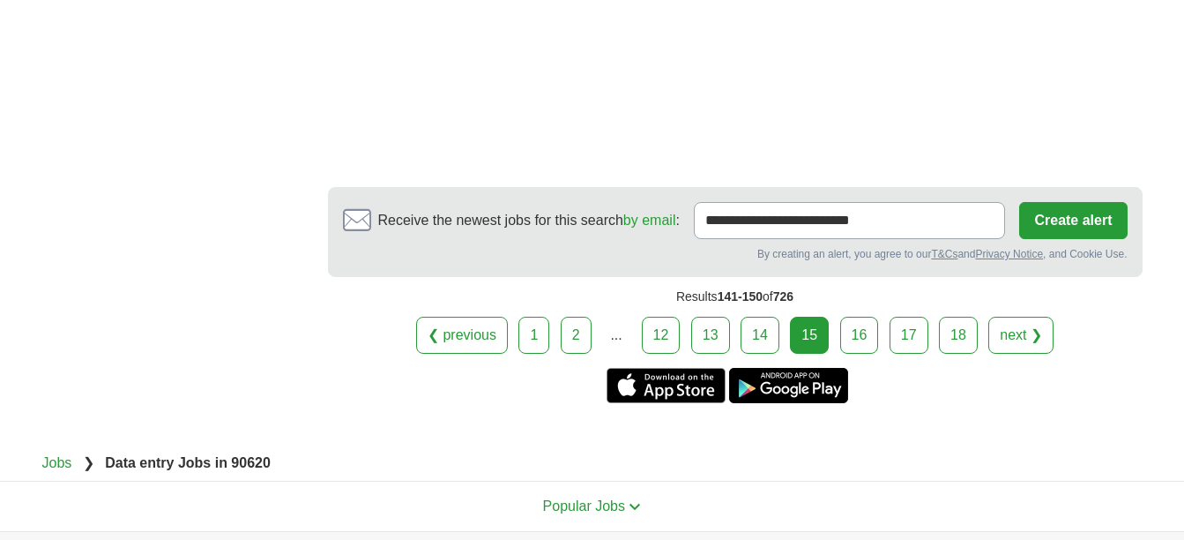
scroll to position [3218, 0]
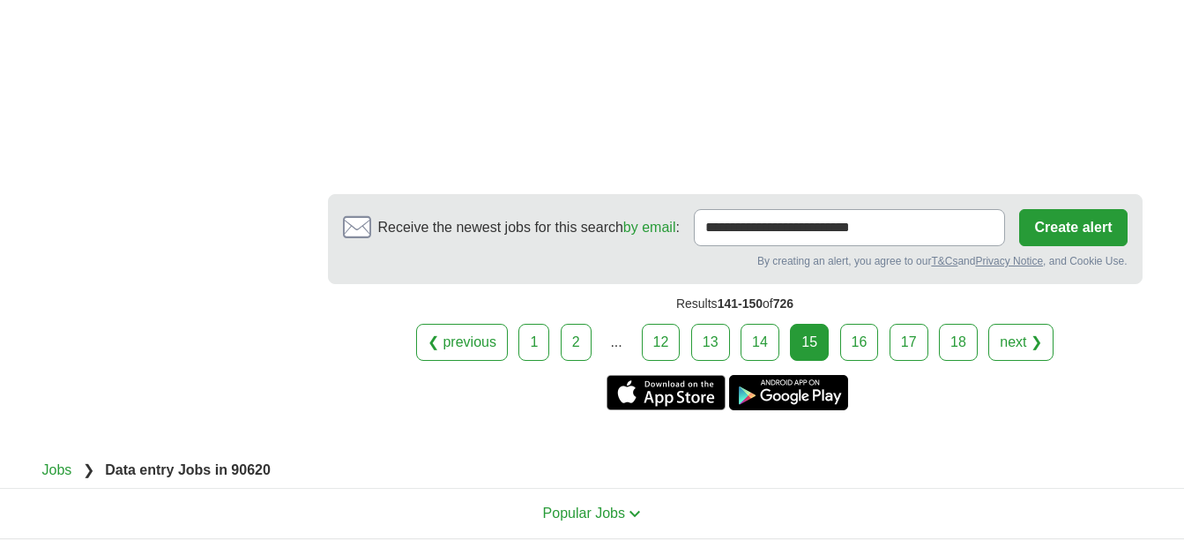
click at [860, 349] on link "16" at bounding box center [859, 342] width 39 height 37
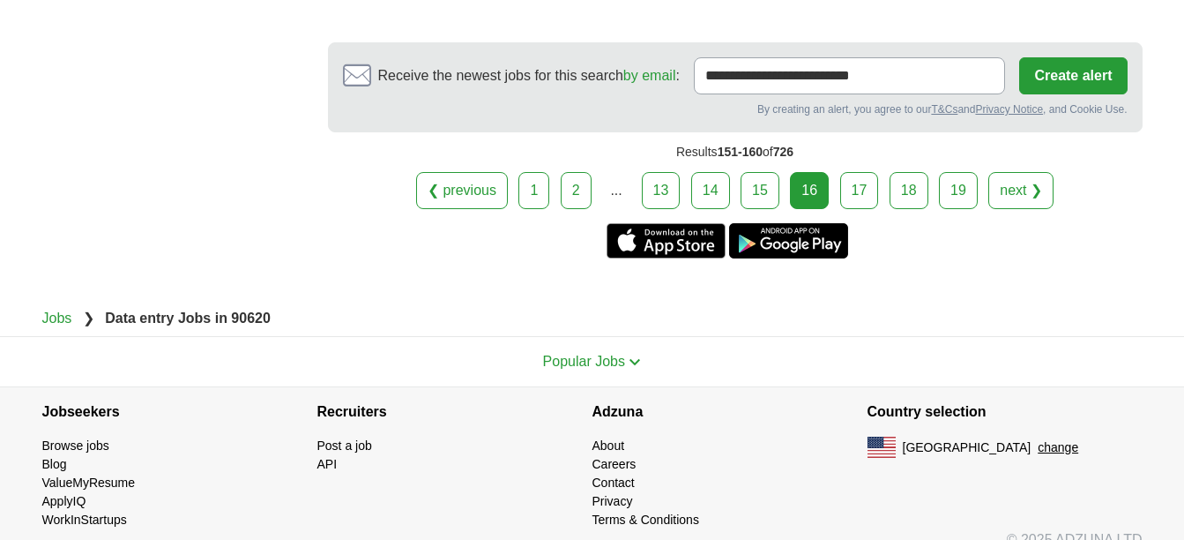
scroll to position [3096, 0]
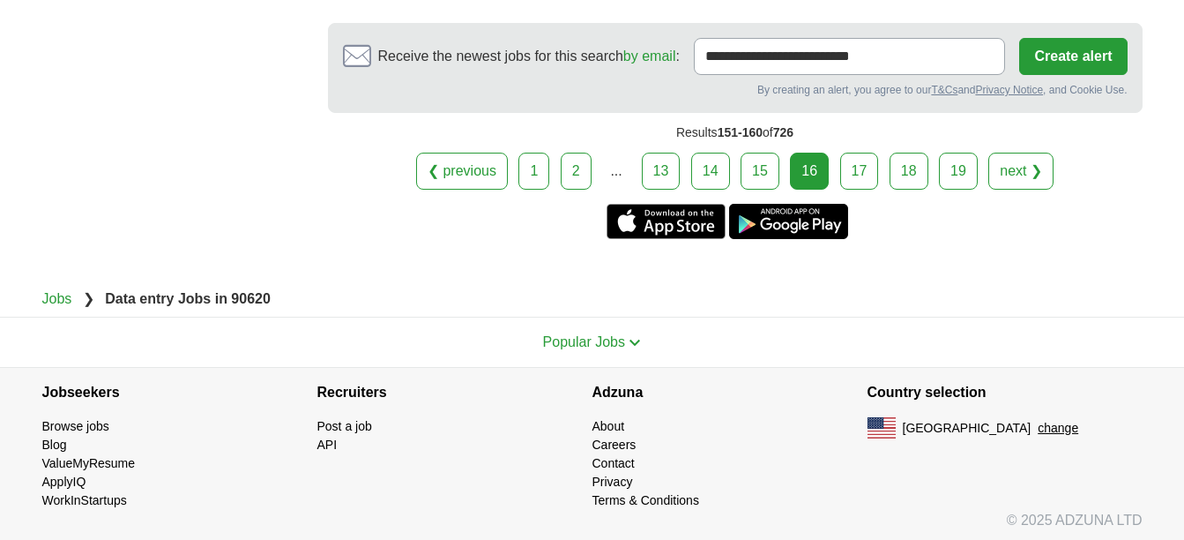
click at [840, 190] on link "17" at bounding box center [859, 171] width 39 height 37
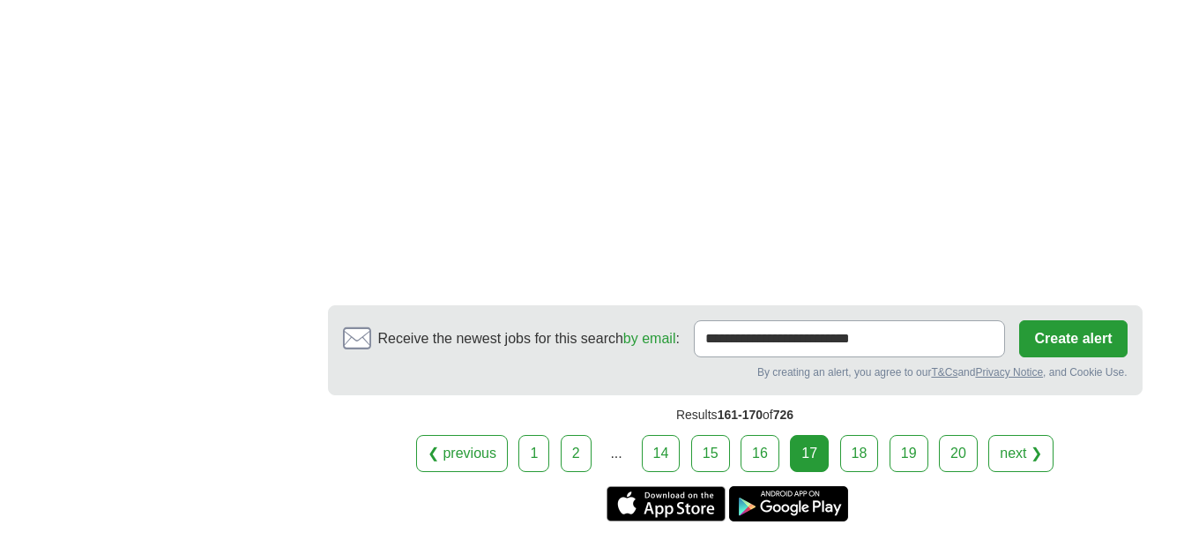
scroll to position [2727, 0]
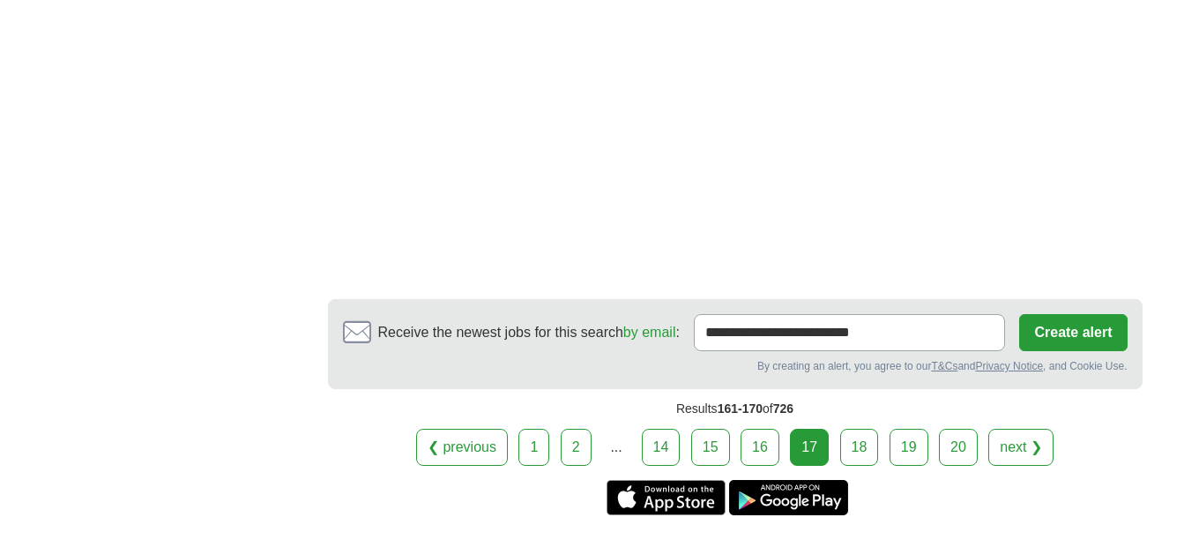
click at [855, 465] on link "18" at bounding box center [859, 446] width 39 height 37
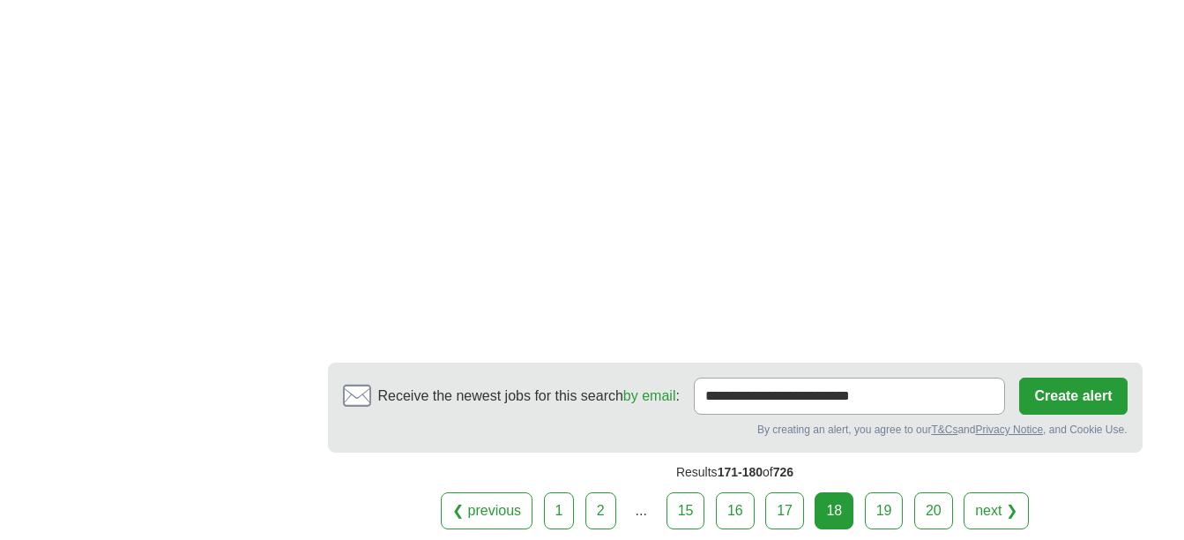
scroll to position [2908, 0]
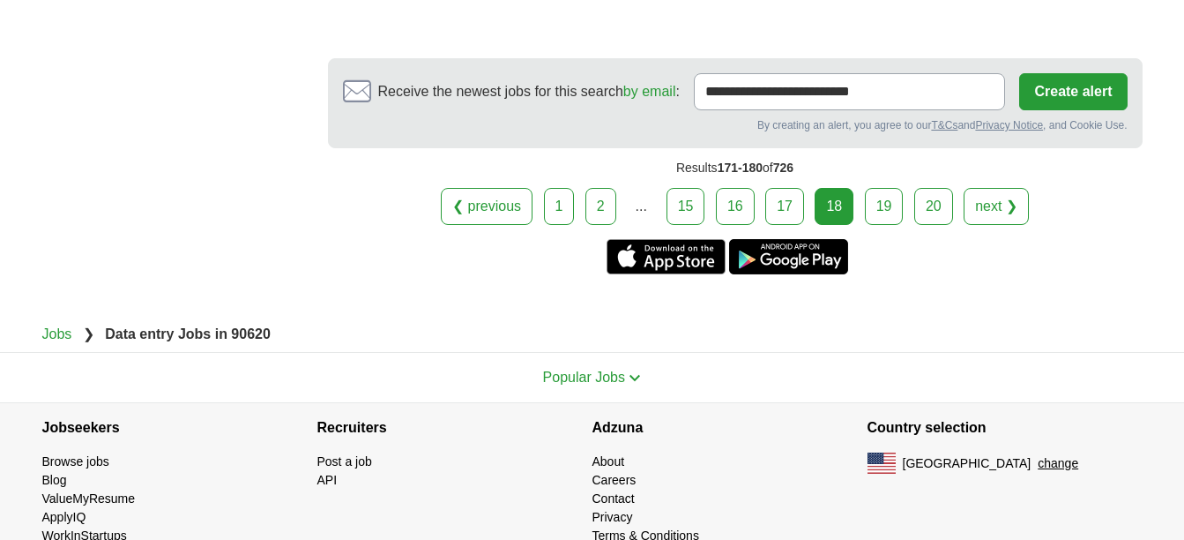
click at [897, 225] on link "19" at bounding box center [884, 206] width 39 height 37
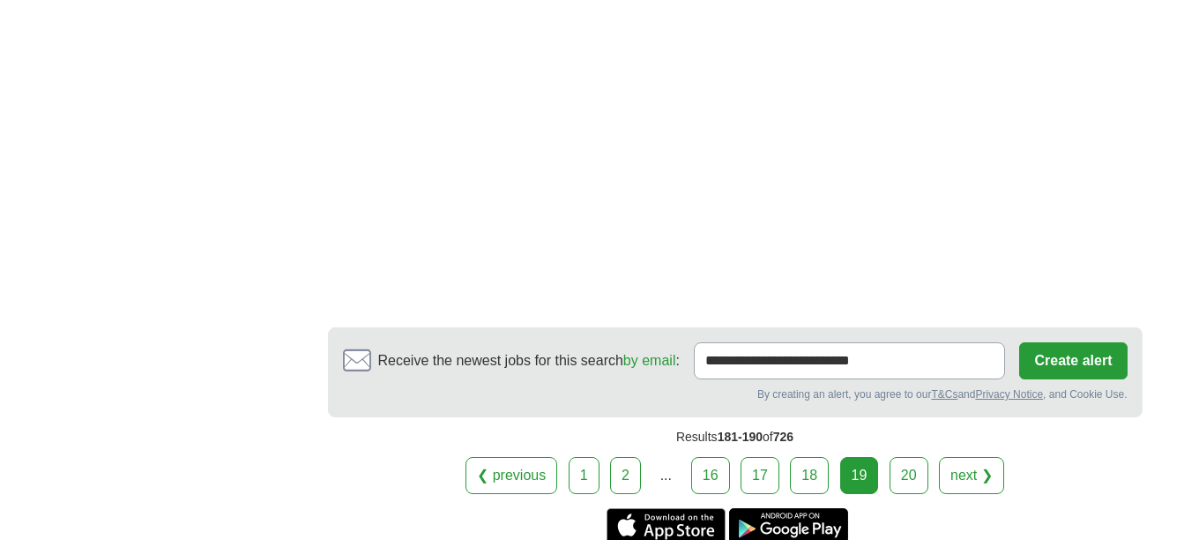
scroll to position [3109, 0]
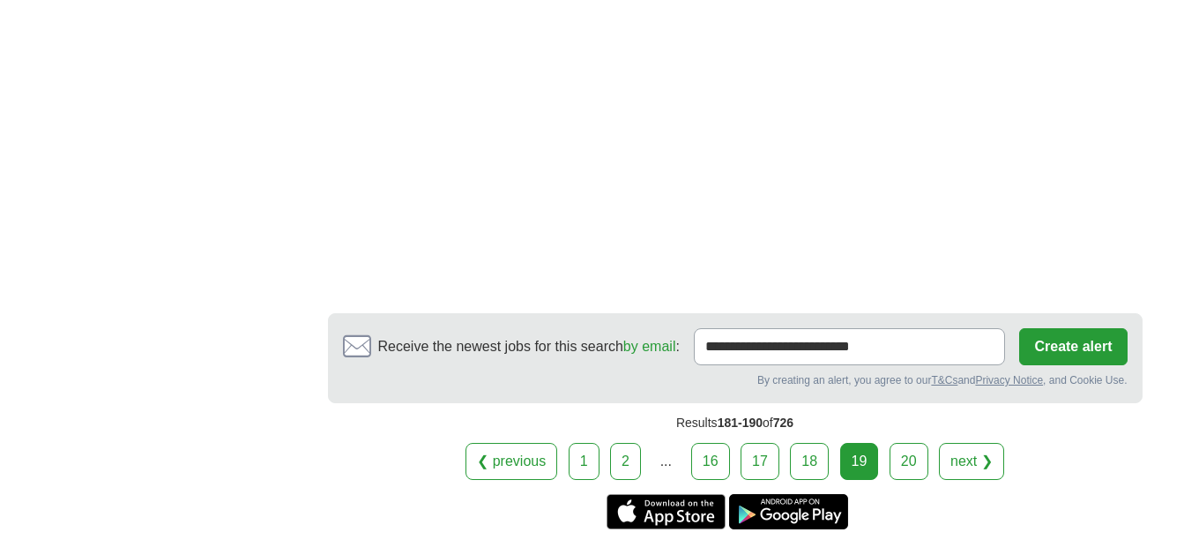
click at [902, 455] on link "20" at bounding box center [909, 461] width 39 height 37
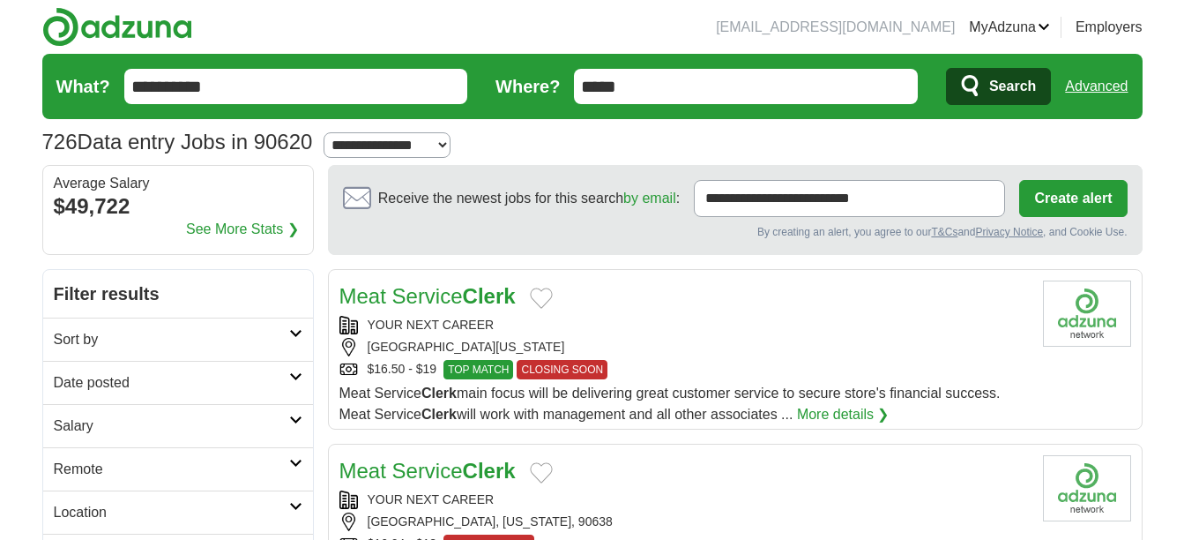
click at [366, 100] on input "**********" at bounding box center [296, 86] width 344 height 35
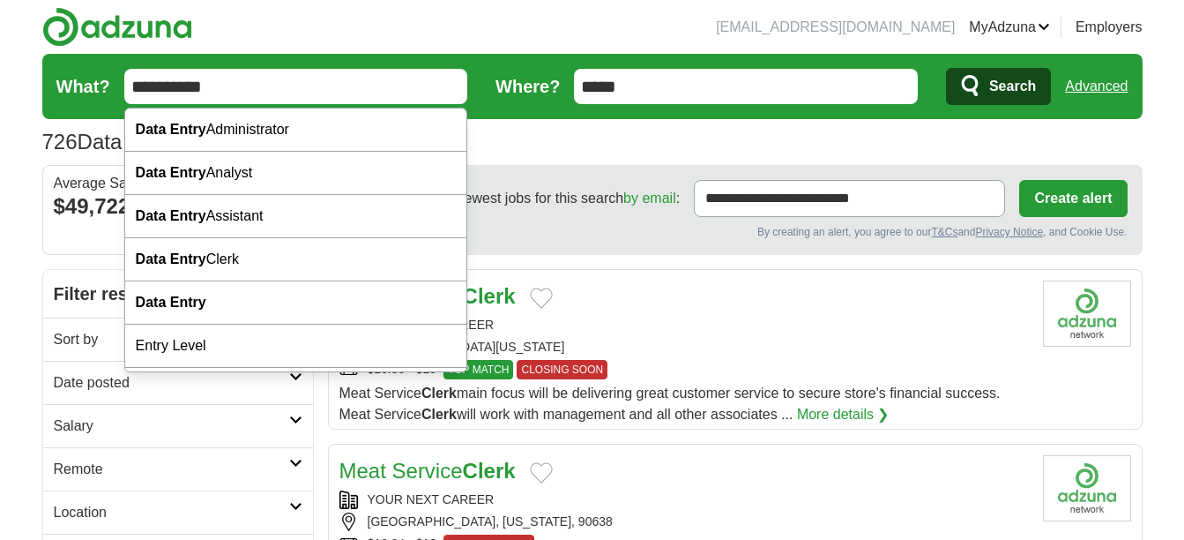
click at [646, 85] on input "*****" at bounding box center [746, 86] width 344 height 35
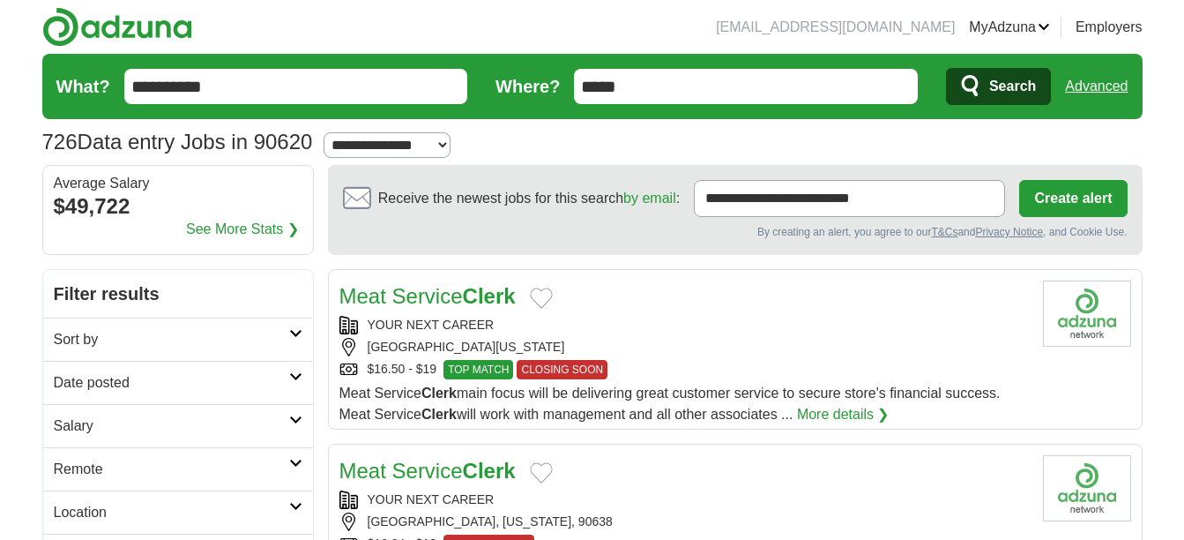
type input "*****"
click at [946, 68] on button "Search" at bounding box center [998, 86] width 105 height 37
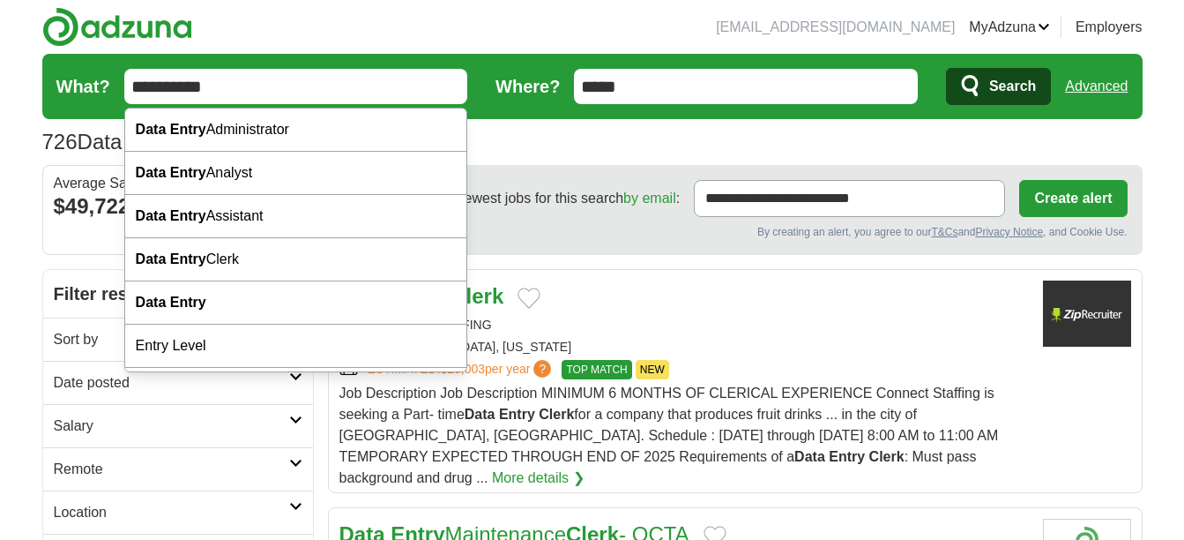
drag, startPoint x: 283, startPoint y: 96, endPoint x: 73, endPoint y: 28, distance: 220.5
click at [73, 28] on header "ariannaaparcastro@gmail.com MyAdzuna Alerts Favorites Resumes ApplyIQ Preferenc…" at bounding box center [592, 82] width 1100 height 165
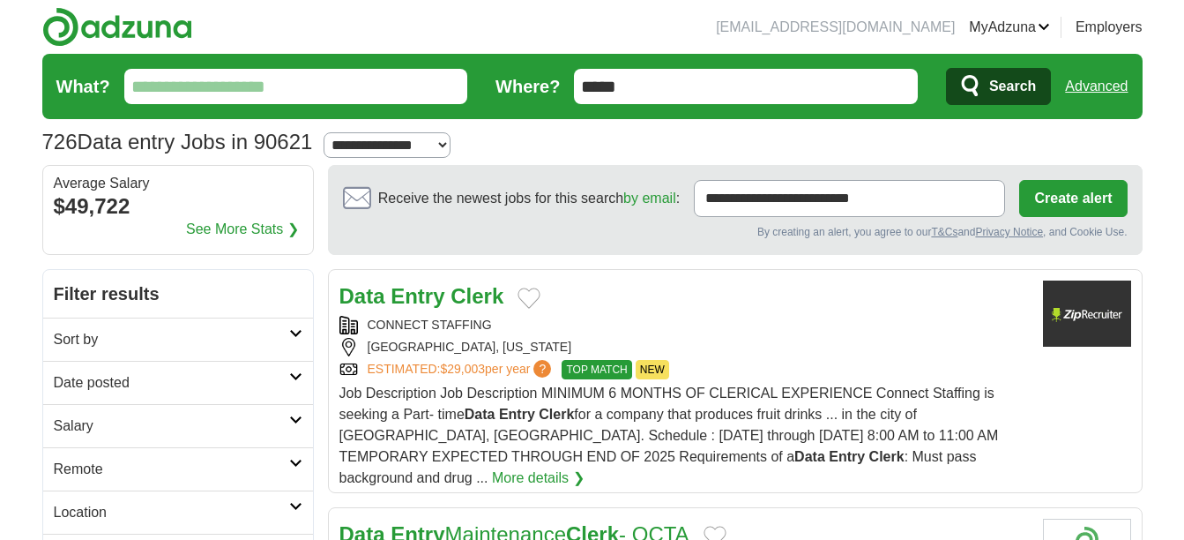
click at [946, 68] on button "Search" at bounding box center [998, 86] width 105 height 37
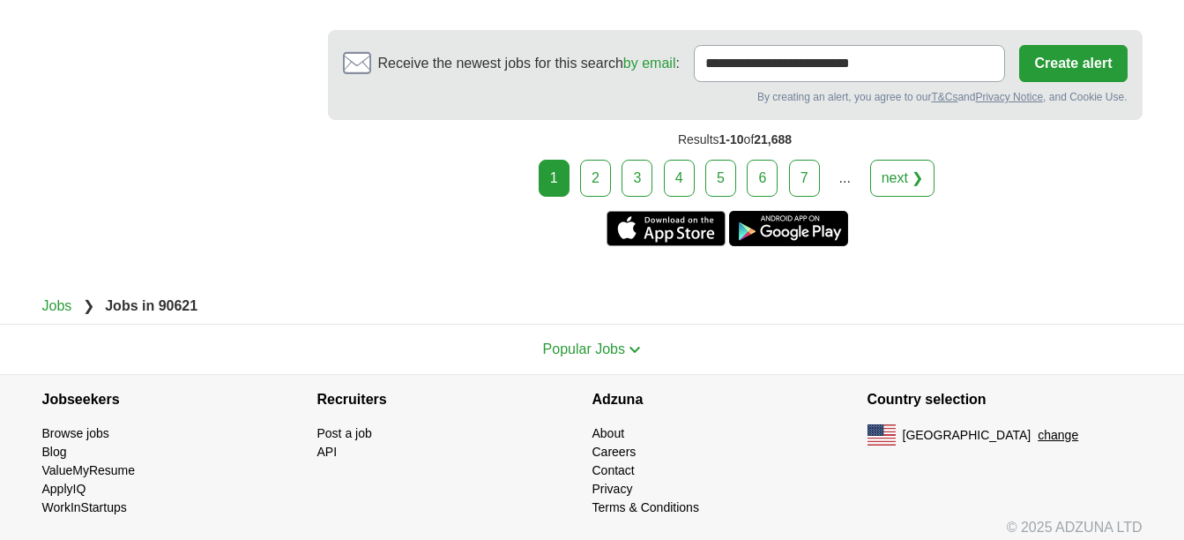
scroll to position [3545, 0]
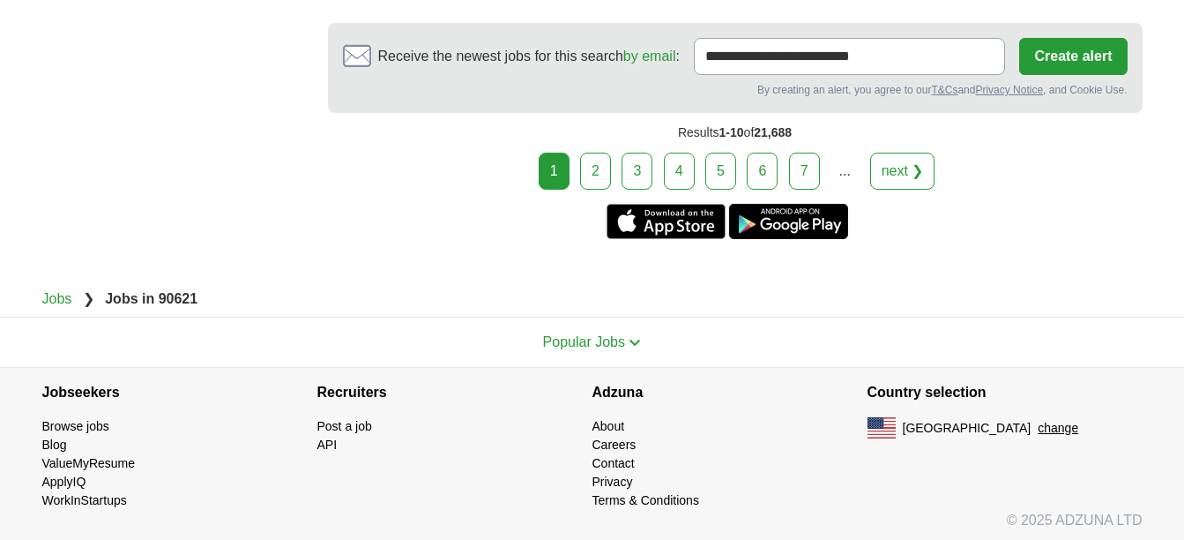
click at [599, 173] on link "2" at bounding box center [595, 171] width 31 height 37
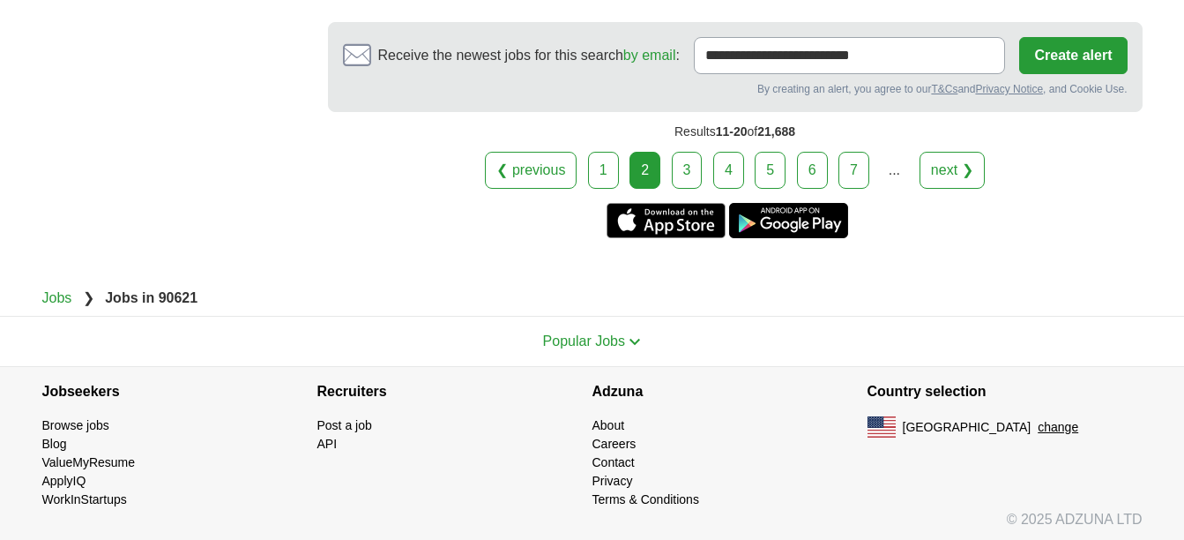
scroll to position [3421, 0]
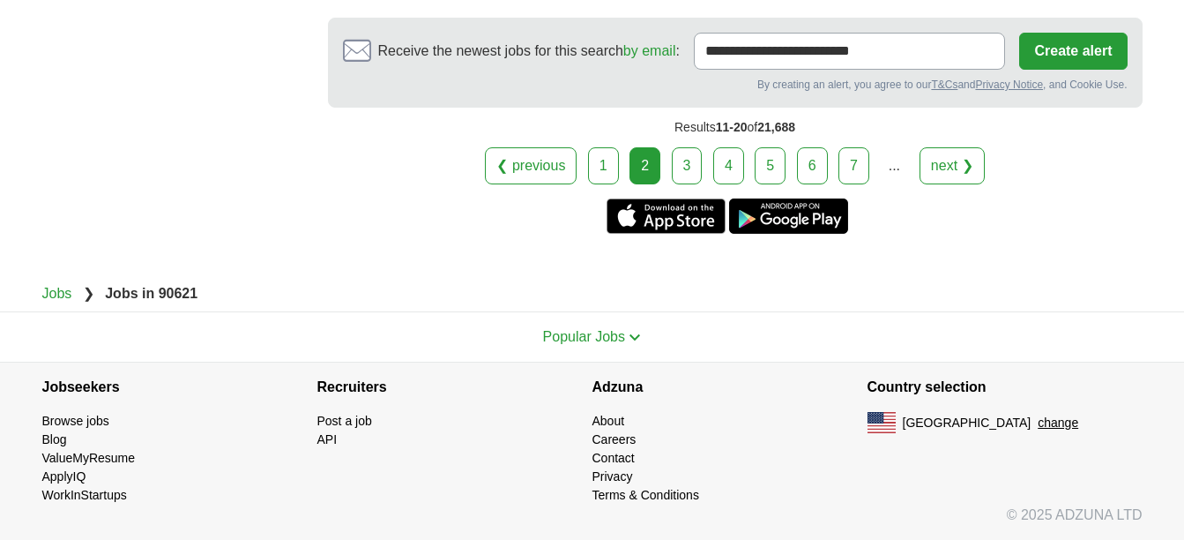
click at [688, 177] on link "3" at bounding box center [687, 165] width 31 height 37
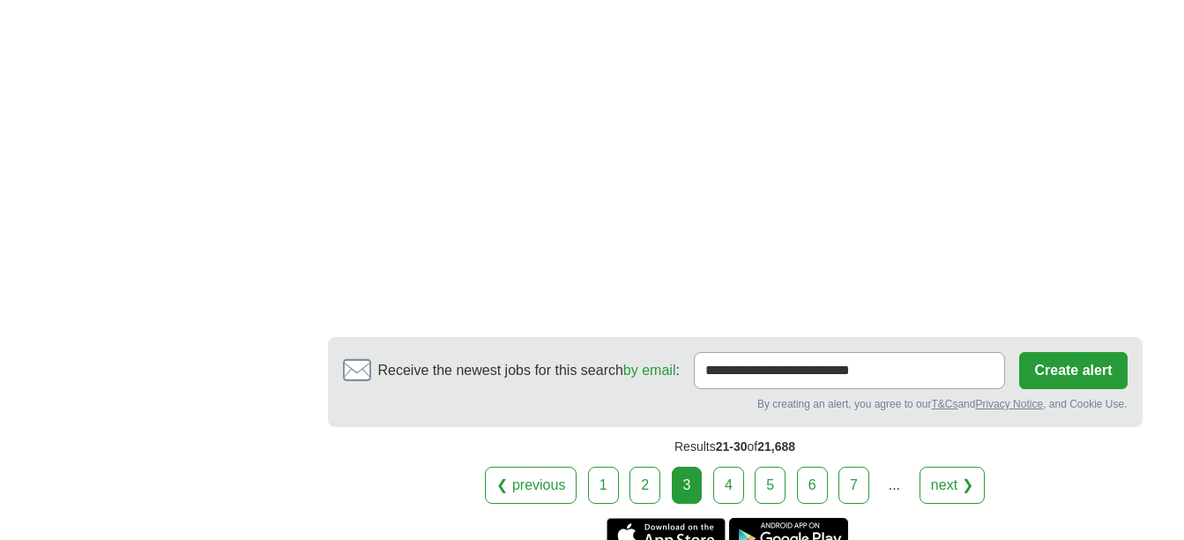
scroll to position [3074, 0]
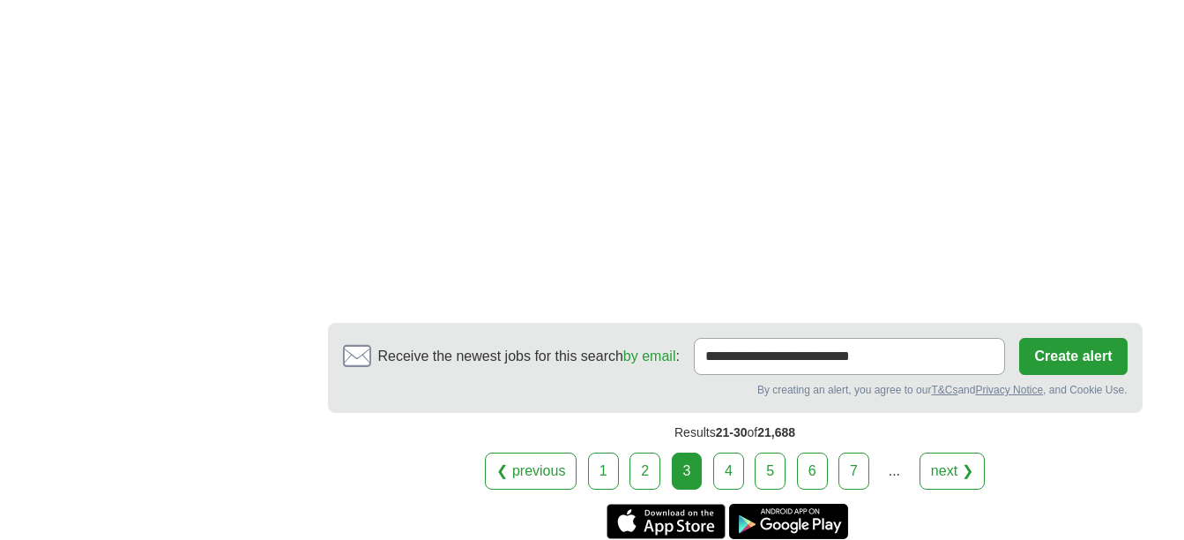
click at [726, 455] on link "4" at bounding box center [728, 470] width 31 height 37
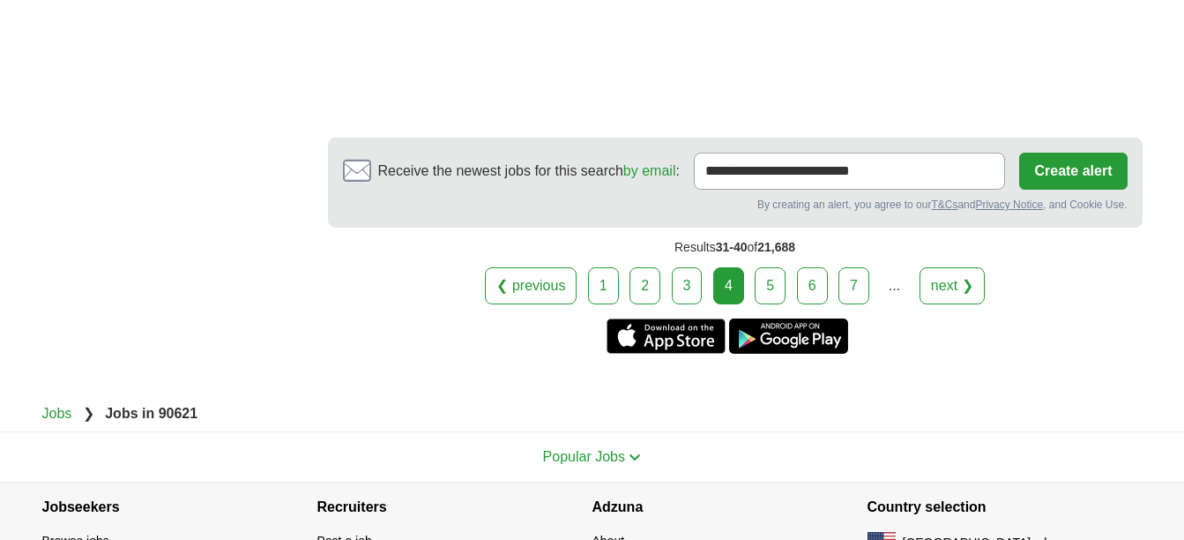
scroll to position [3436, 0]
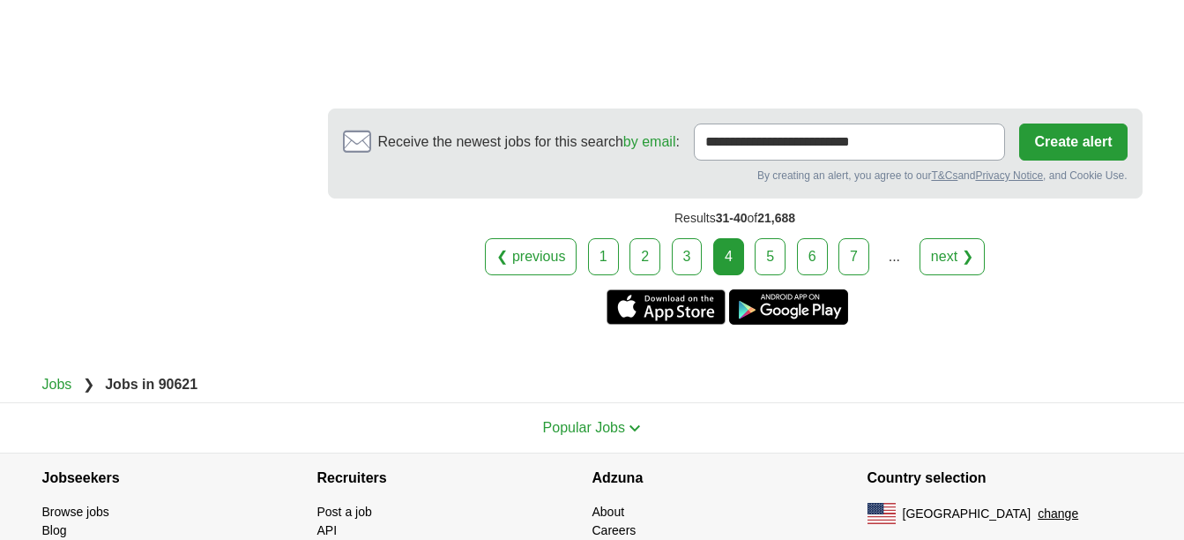
click at [768, 238] on link "5" at bounding box center [770, 256] width 31 height 37
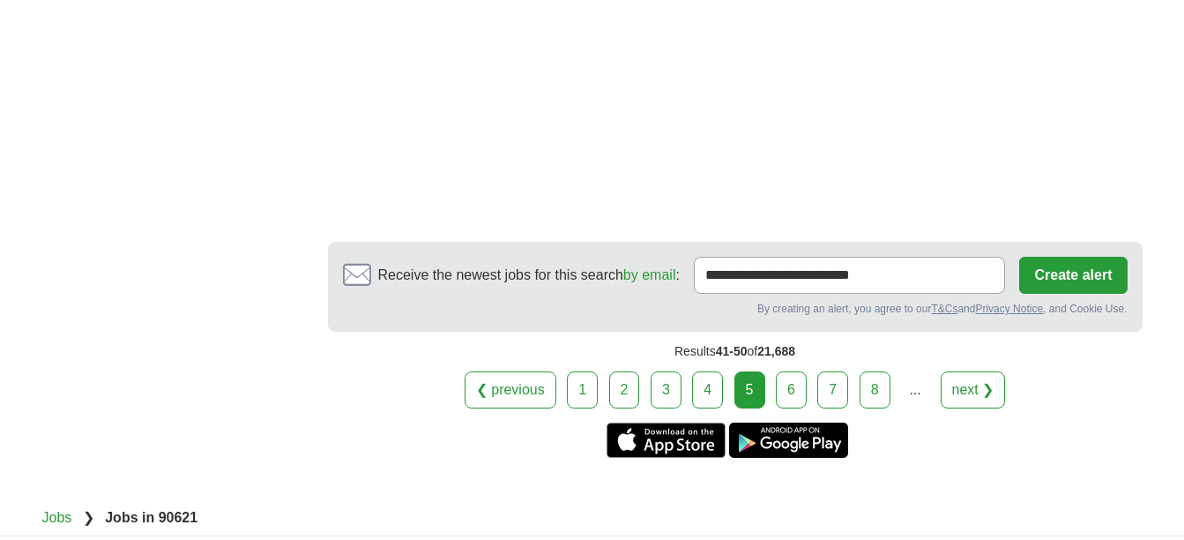
scroll to position [3144, 0]
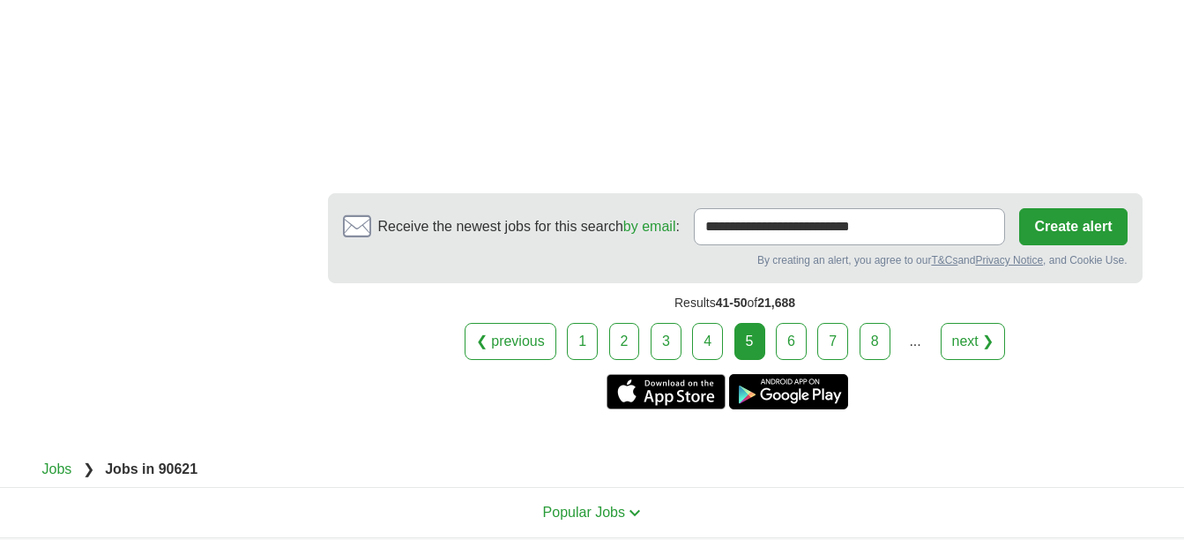
click at [798, 349] on link "6" at bounding box center [791, 341] width 31 height 37
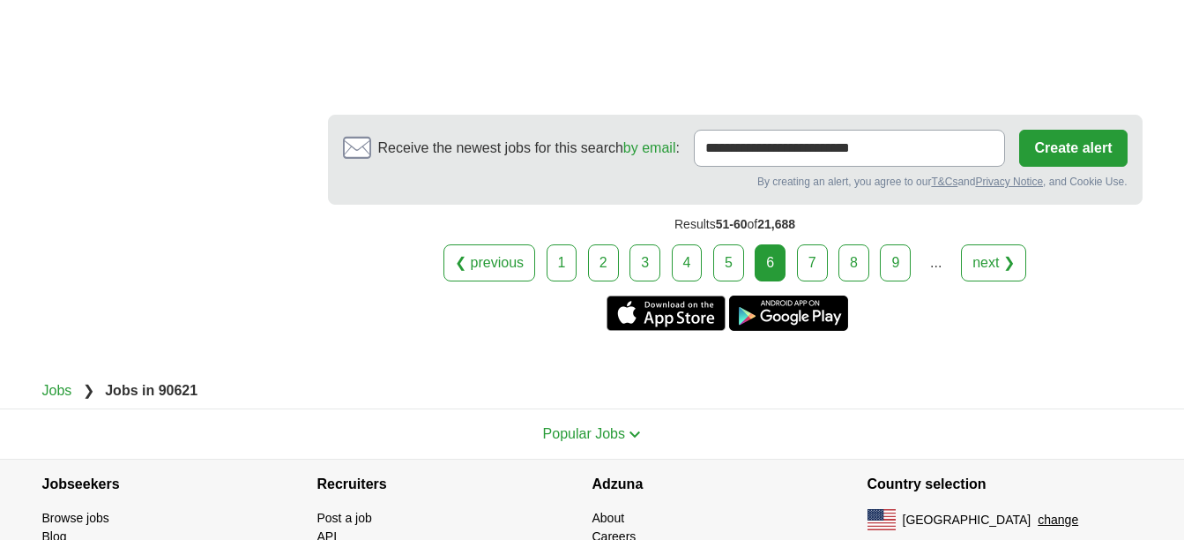
scroll to position [3212, 0]
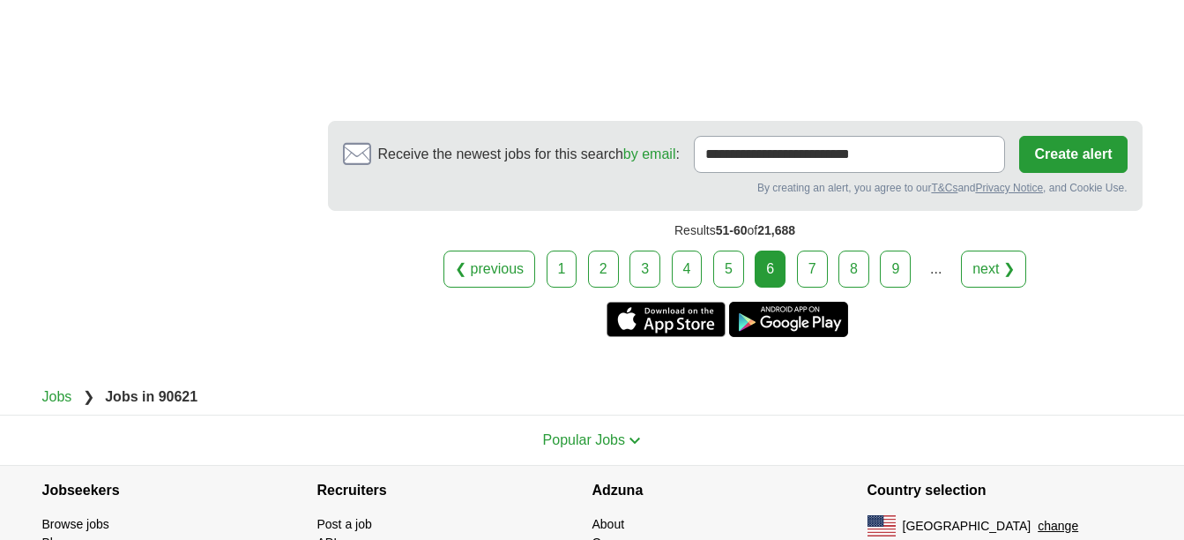
click at [801, 250] on link "7" at bounding box center [812, 268] width 31 height 37
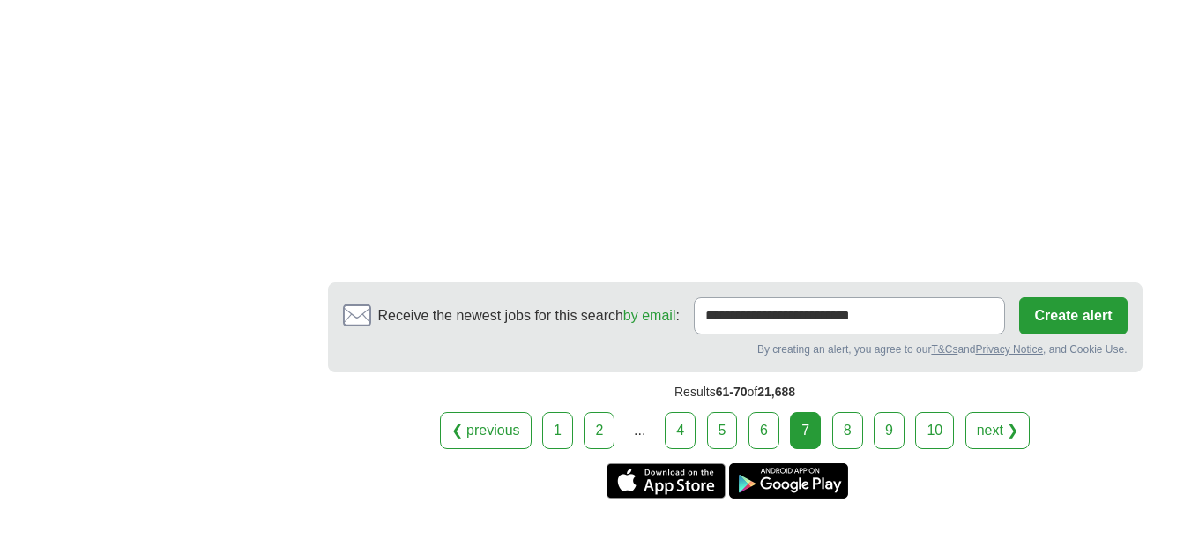
scroll to position [3273, 0]
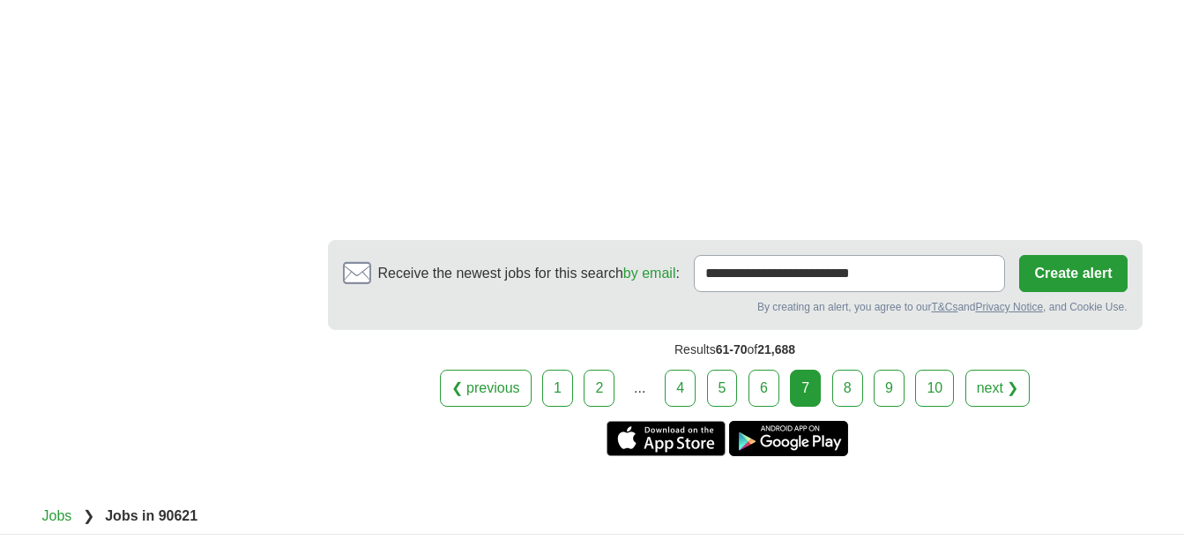
click at [854, 373] on link "8" at bounding box center [847, 387] width 31 height 37
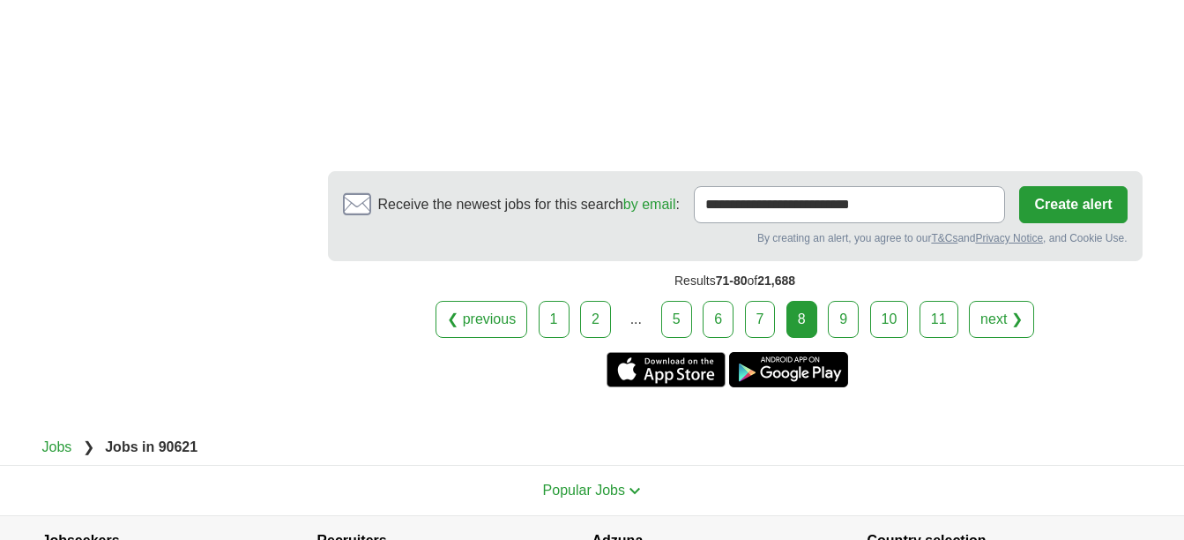
scroll to position [3191, 0]
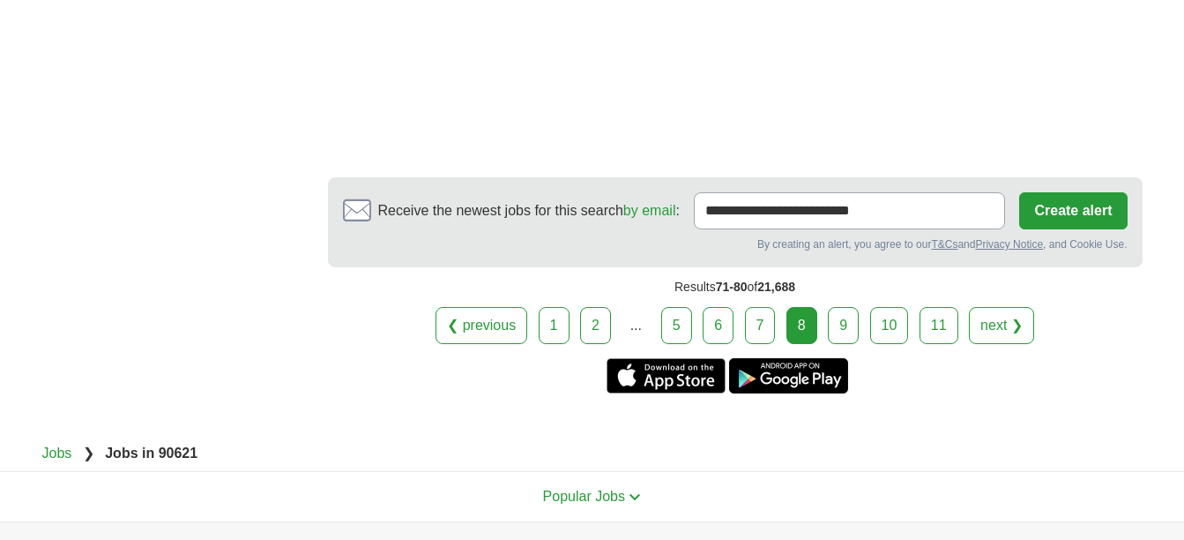
click at [847, 326] on link "9" at bounding box center [843, 325] width 31 height 37
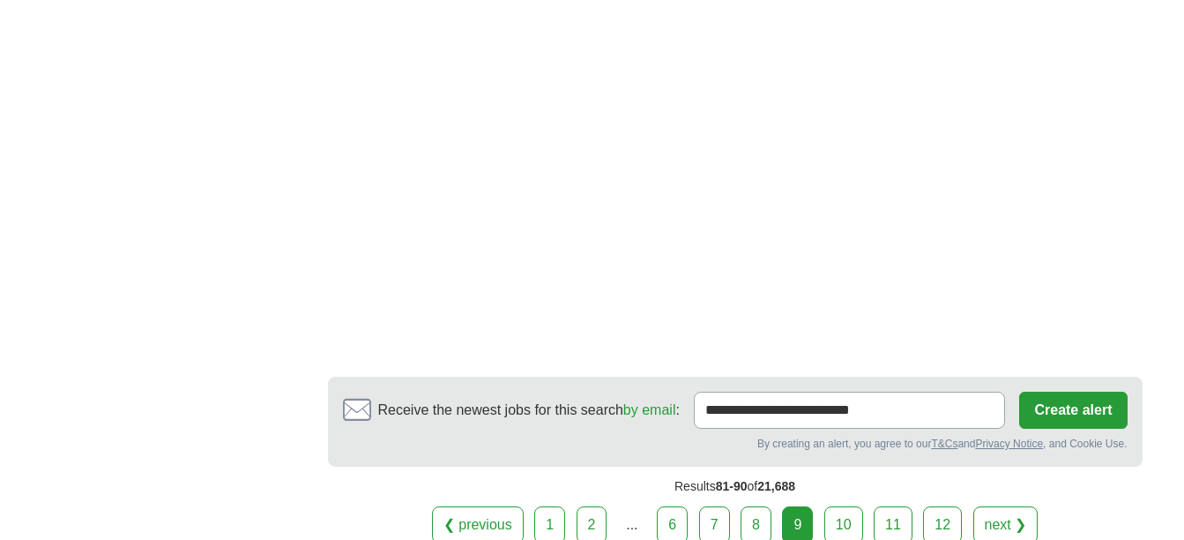
scroll to position [3091, 0]
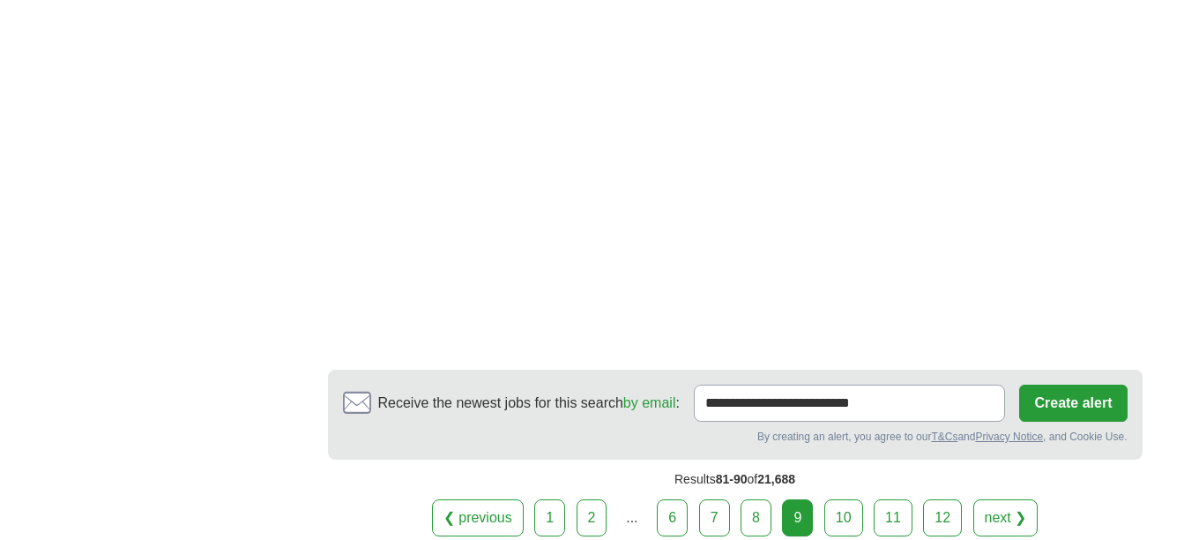
click at [845, 513] on link "10" at bounding box center [843, 517] width 39 height 37
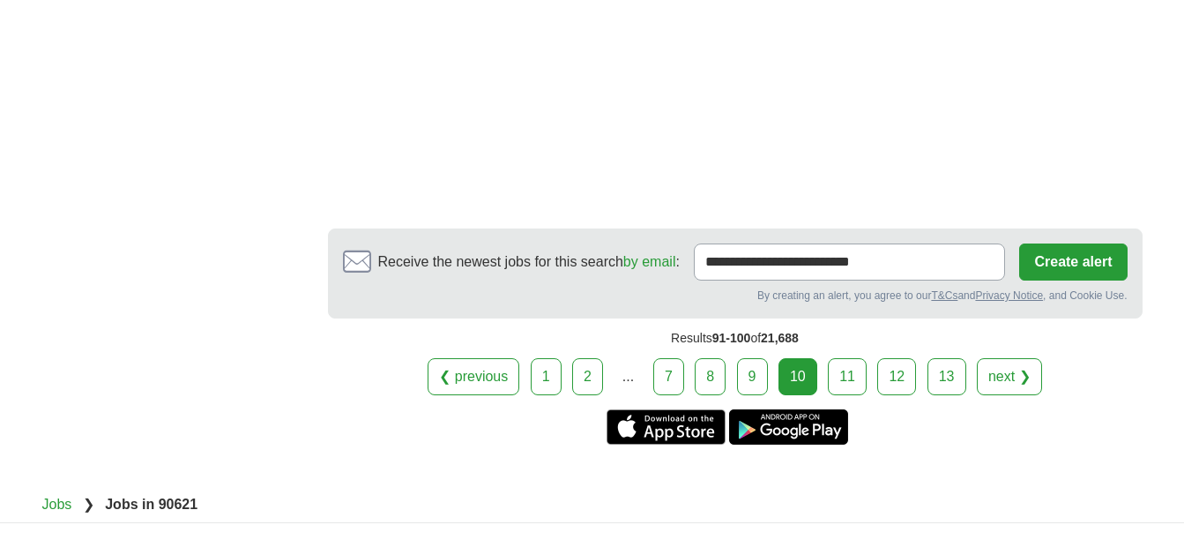
scroll to position [3236, 0]
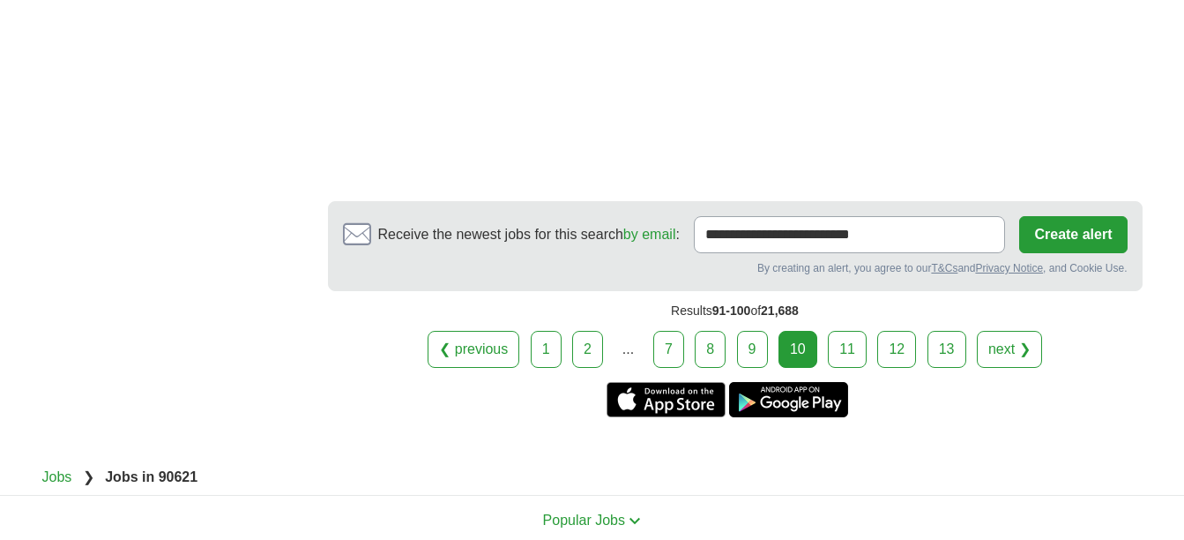
click at [837, 331] on link "11" at bounding box center [847, 349] width 39 height 37
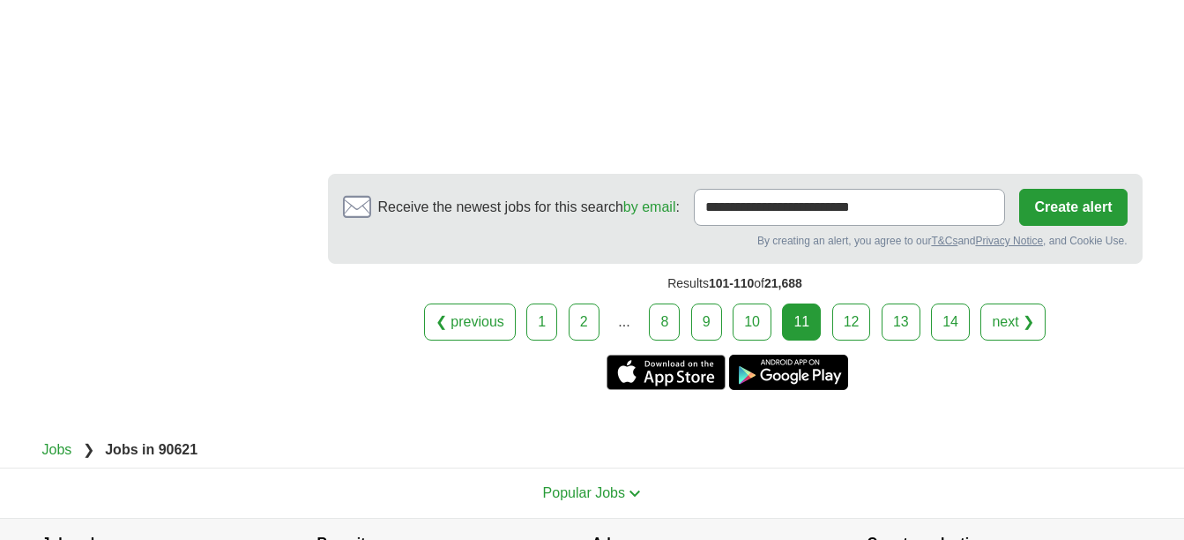
scroll to position [3158, 0]
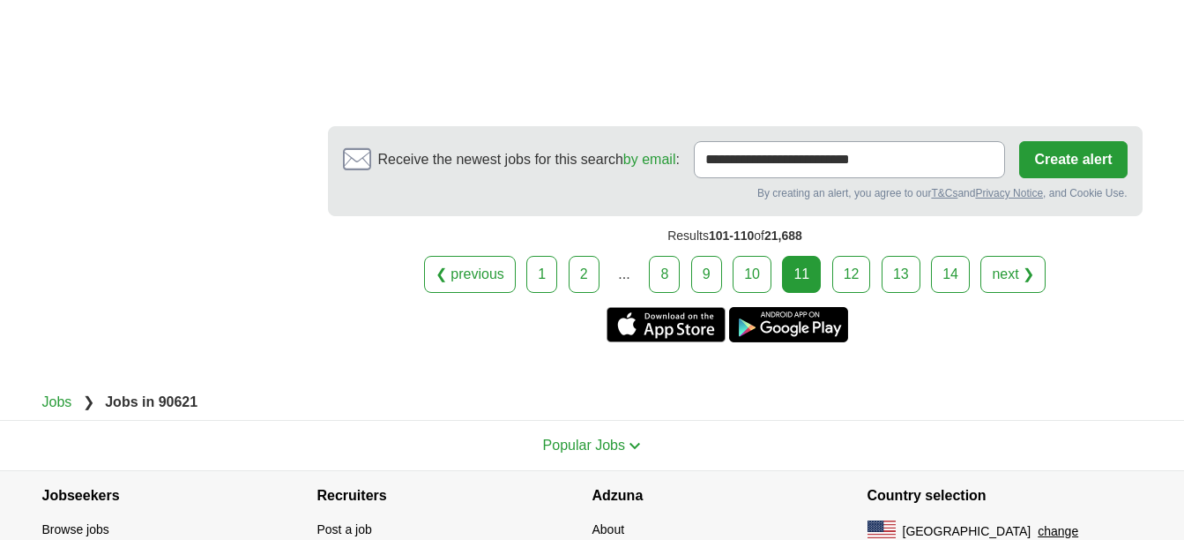
click at [842, 276] on link "12" at bounding box center [851, 274] width 39 height 37
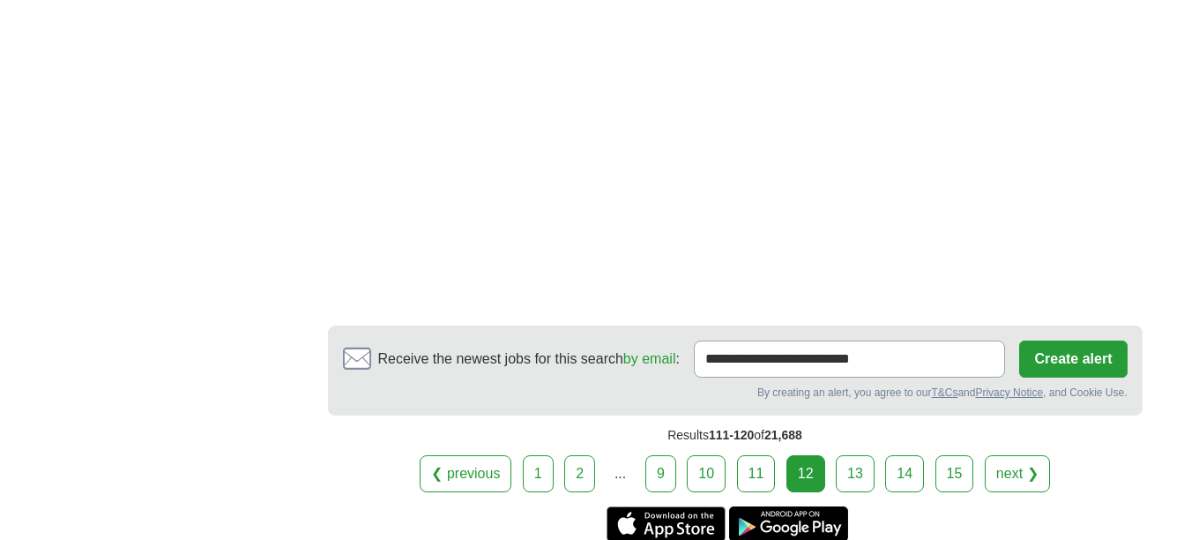
scroll to position [3093, 0]
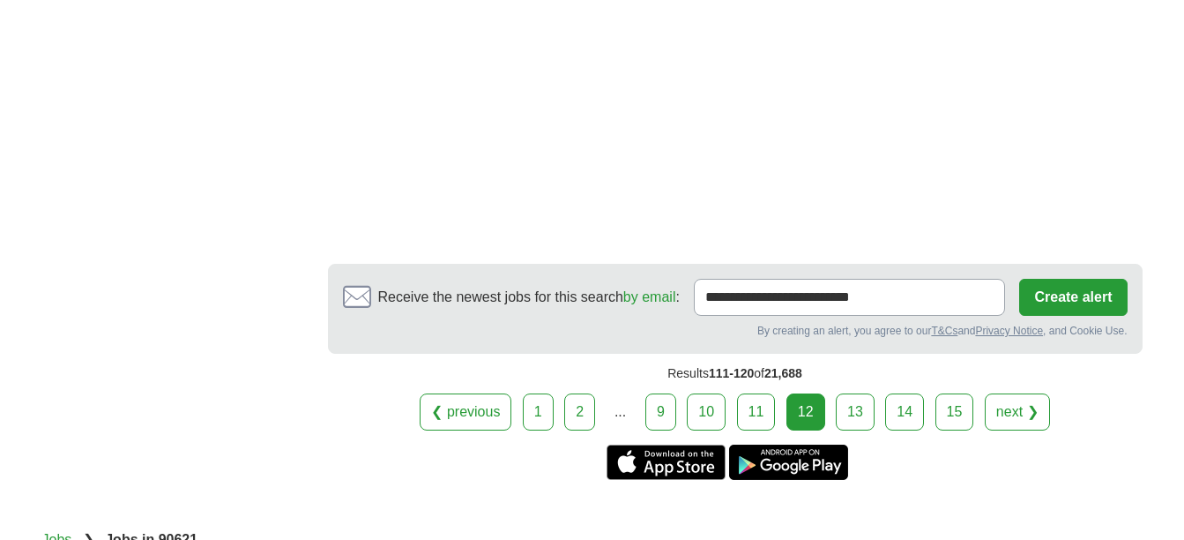
click at [855, 396] on link "13" at bounding box center [855, 411] width 39 height 37
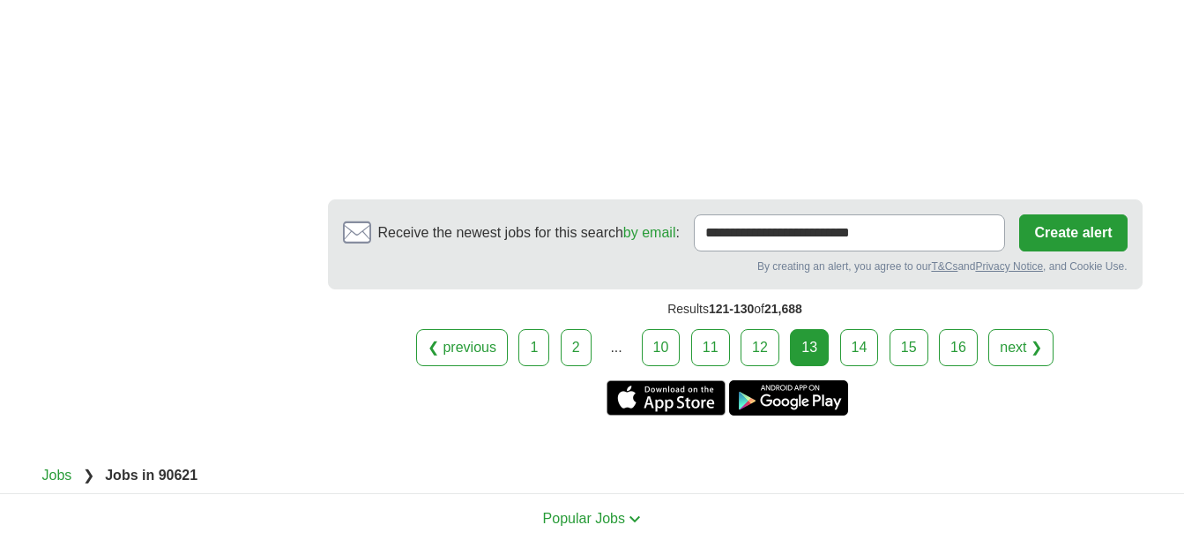
scroll to position [3119, 0]
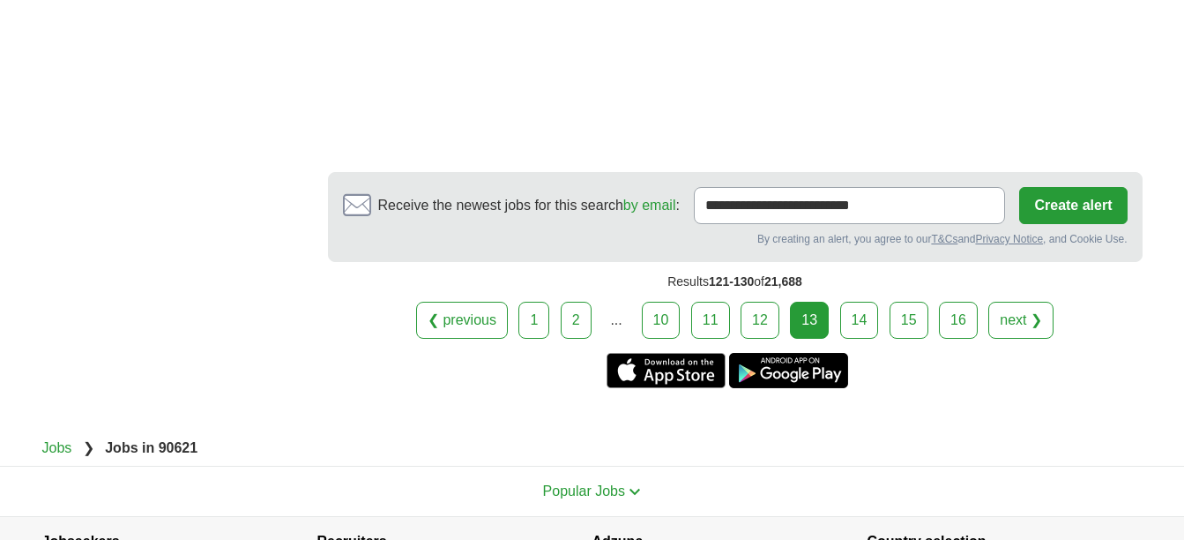
click at [866, 310] on link "14" at bounding box center [859, 320] width 39 height 37
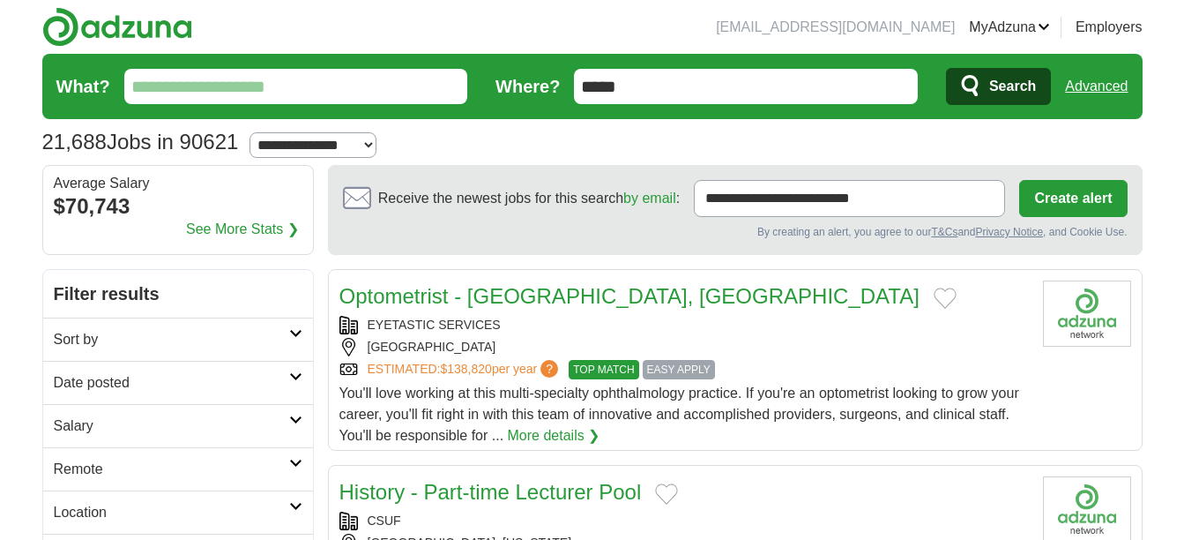
click at [247, 89] on input "What?" at bounding box center [296, 86] width 344 height 35
type input "********"
click at [946, 68] on button "Search" at bounding box center [998, 86] width 105 height 37
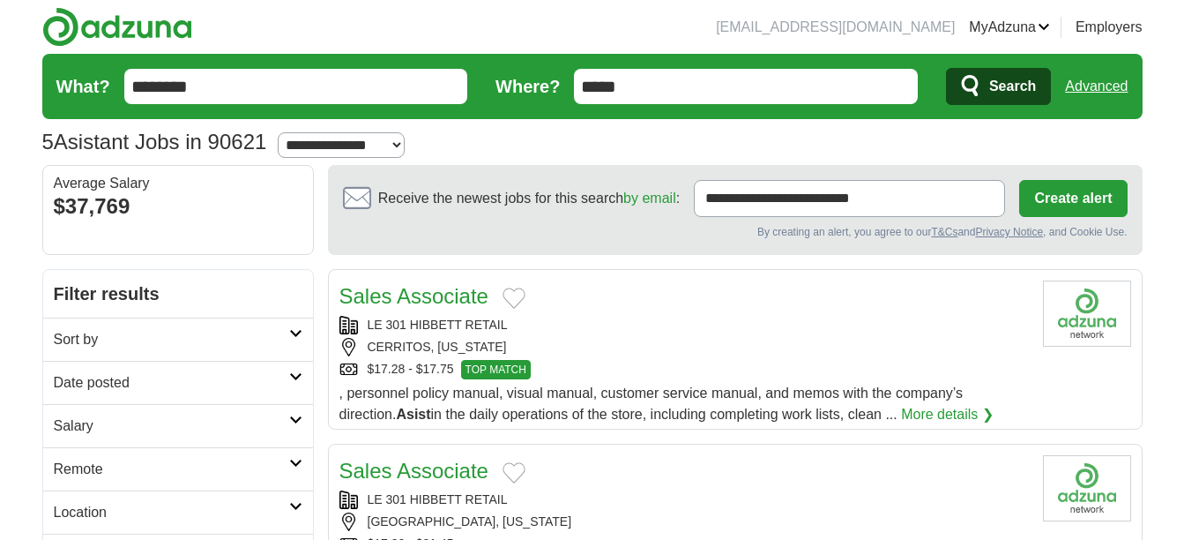
click at [382, 136] on select "**********" at bounding box center [341, 145] width 127 height 26
select select "*"
click at [284, 132] on select "**********" at bounding box center [341, 145] width 127 height 26
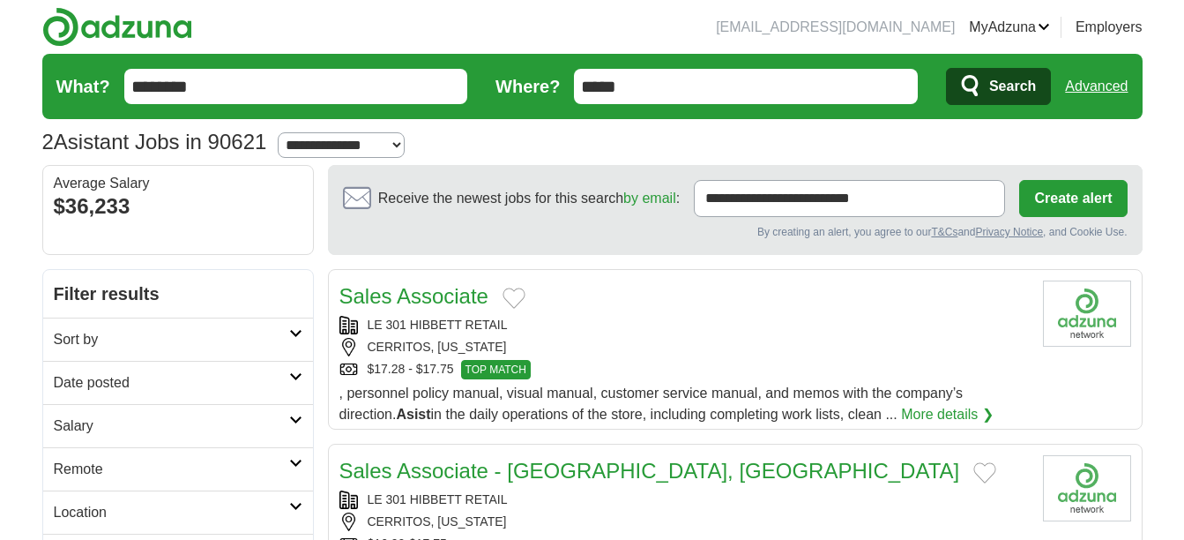
drag, startPoint x: 1183, startPoint y: 68, endPoint x: 1180, endPoint y: 110, distance: 42.4
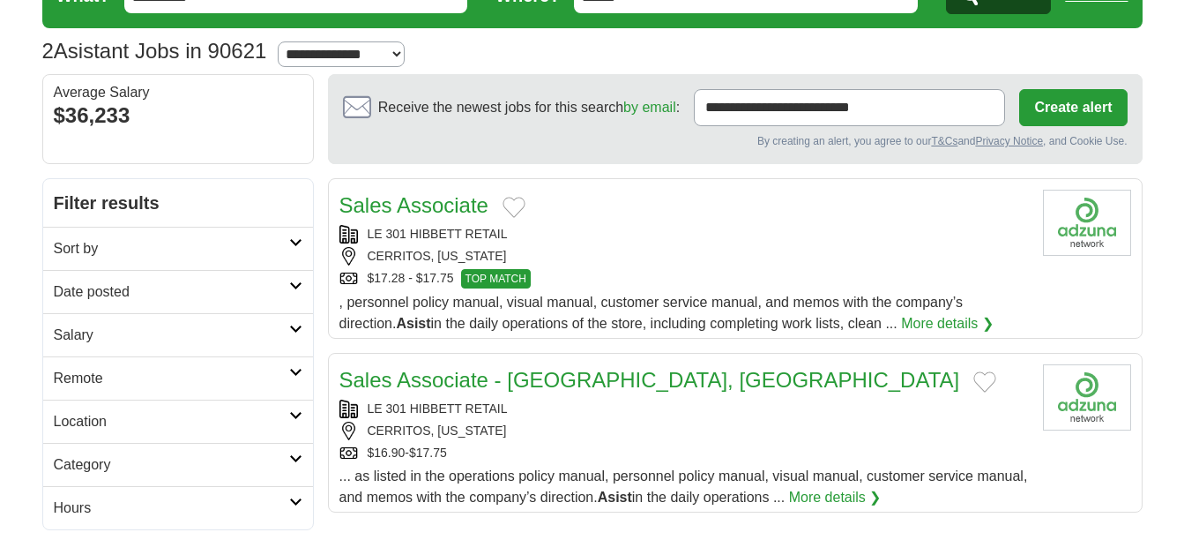
scroll to position [27, 0]
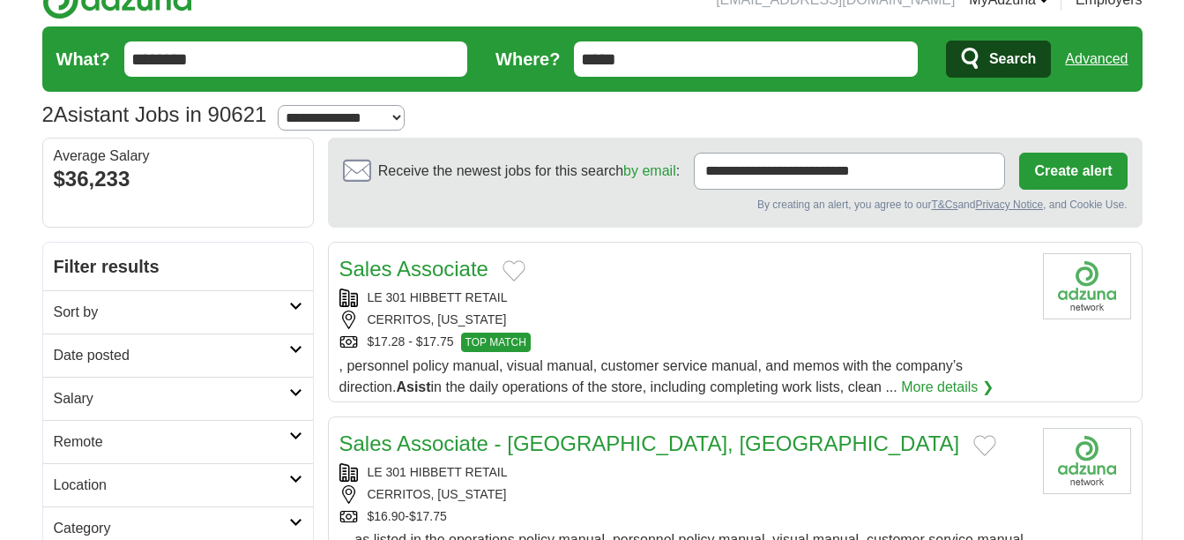
click at [399, 116] on select "**********" at bounding box center [341, 118] width 127 height 26
select select "**"
click at [284, 105] on select "**********" at bounding box center [341, 118] width 127 height 26
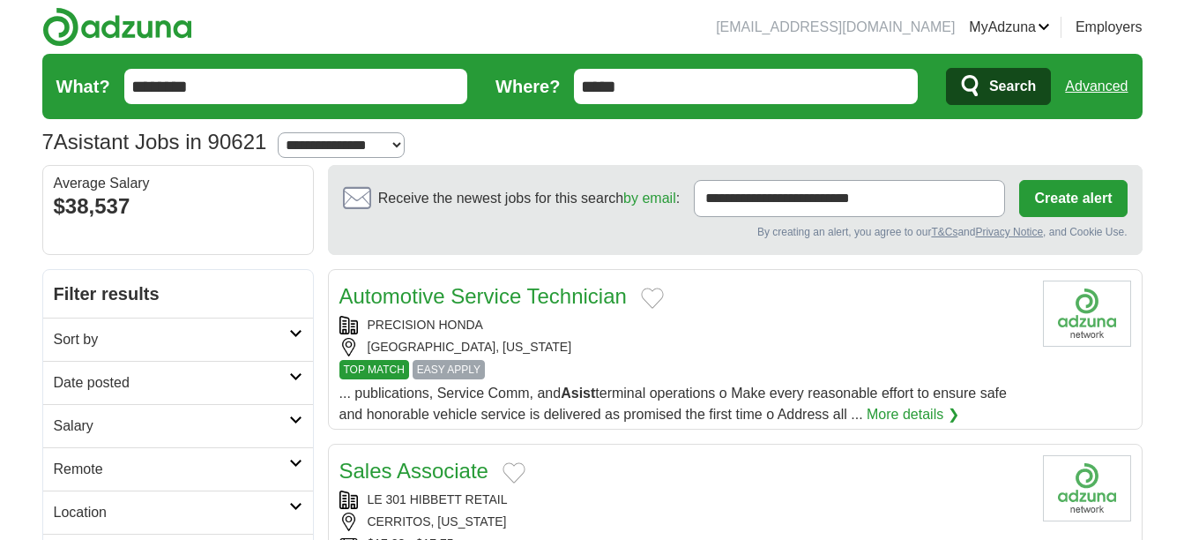
click at [402, 144] on select "**********" at bounding box center [341, 145] width 127 height 26
select select "**"
click at [284, 132] on select "**********" at bounding box center [341, 145] width 127 height 26
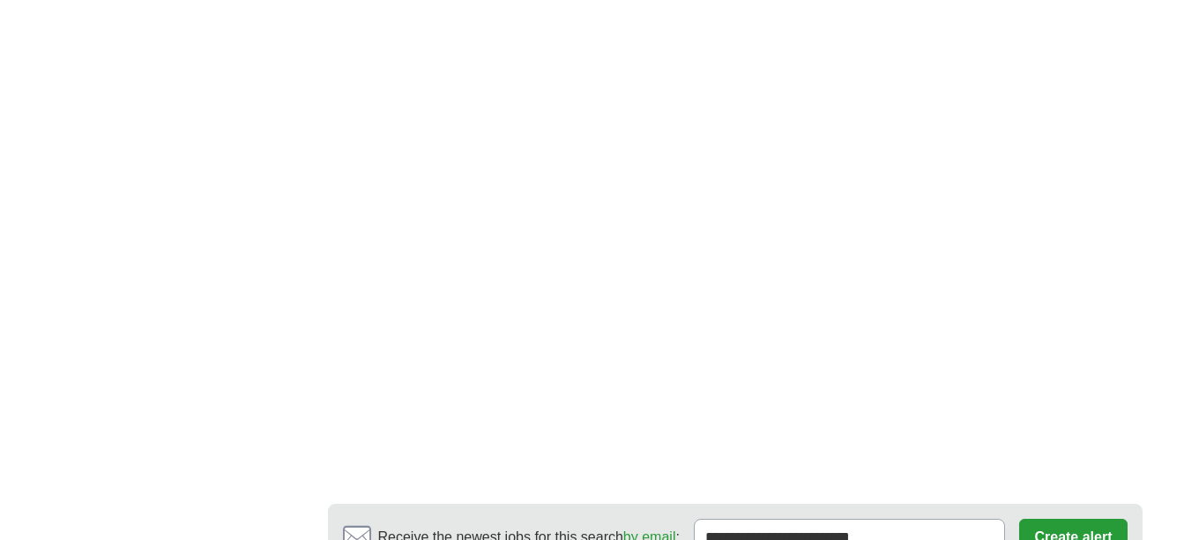
scroll to position [2173, 0]
